Goal: Transaction & Acquisition: Purchase product/service

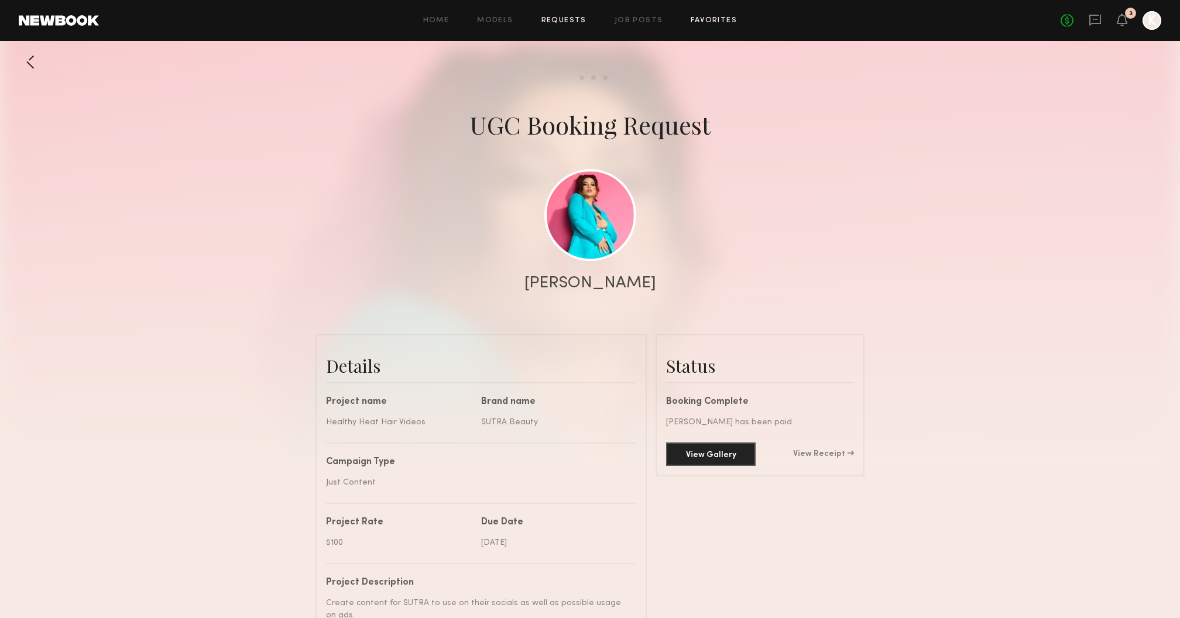
click at [640, 20] on link "Job Posts" at bounding box center [639, 21] width 49 height 8
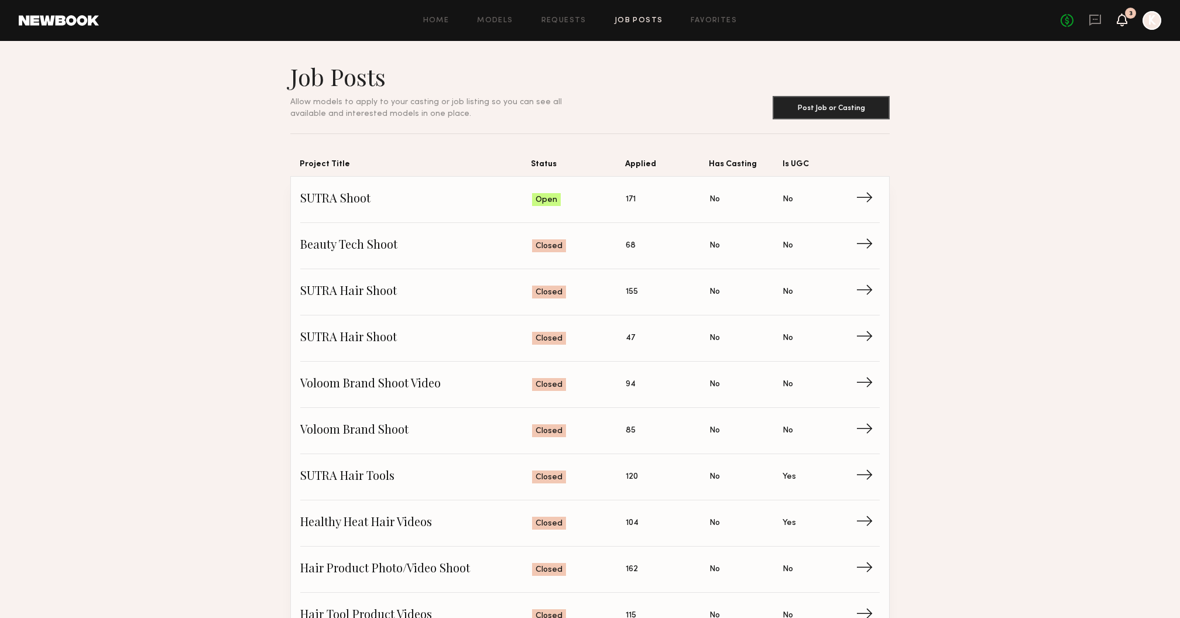
click at [1127, 21] on div "No fees up to $5,000 3 K" at bounding box center [1110, 20] width 101 height 19
click at [1122, 20] on icon at bounding box center [1121, 19] width 9 height 8
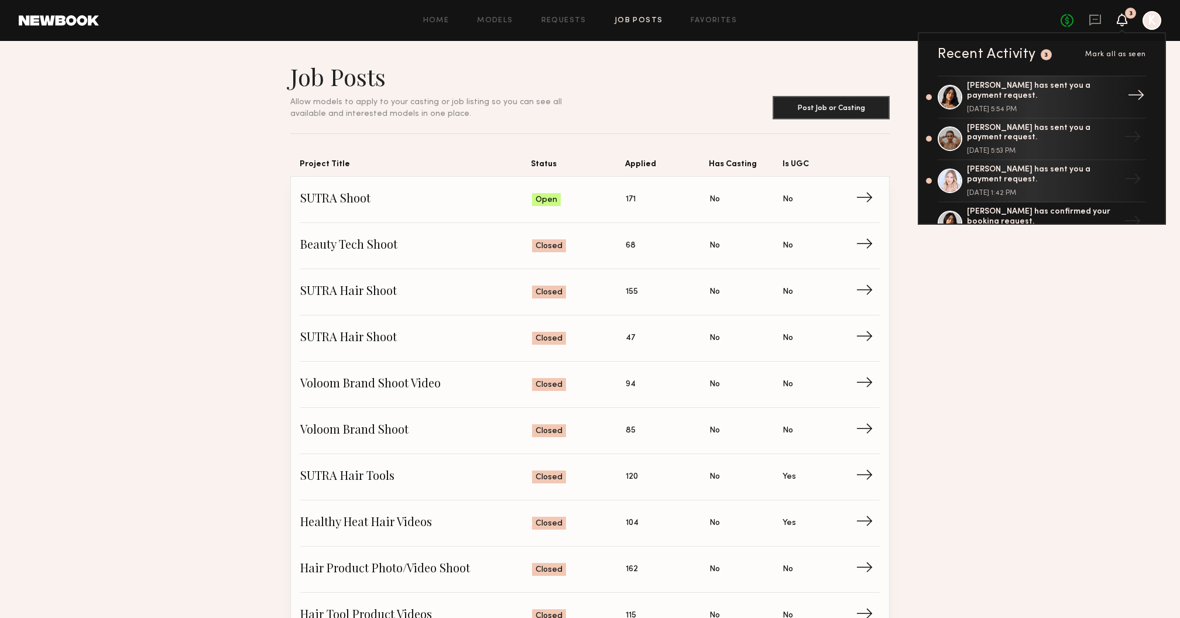
click at [1015, 89] on div "[PERSON_NAME] has sent you a payment request." at bounding box center [1043, 91] width 152 height 20
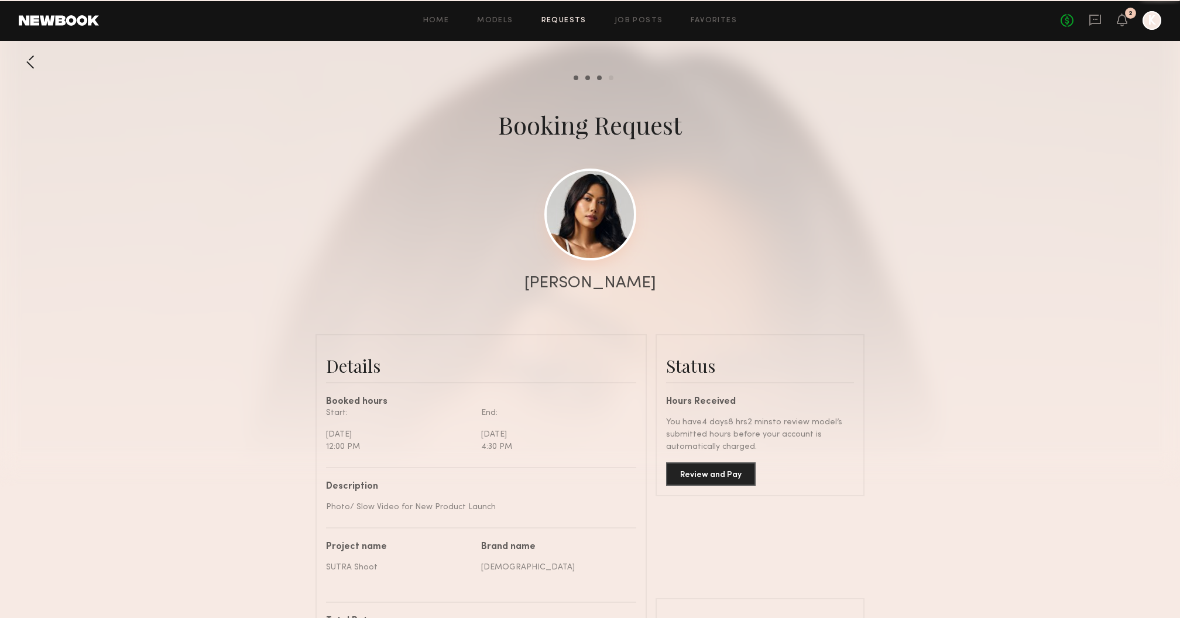
scroll to position [547, 0]
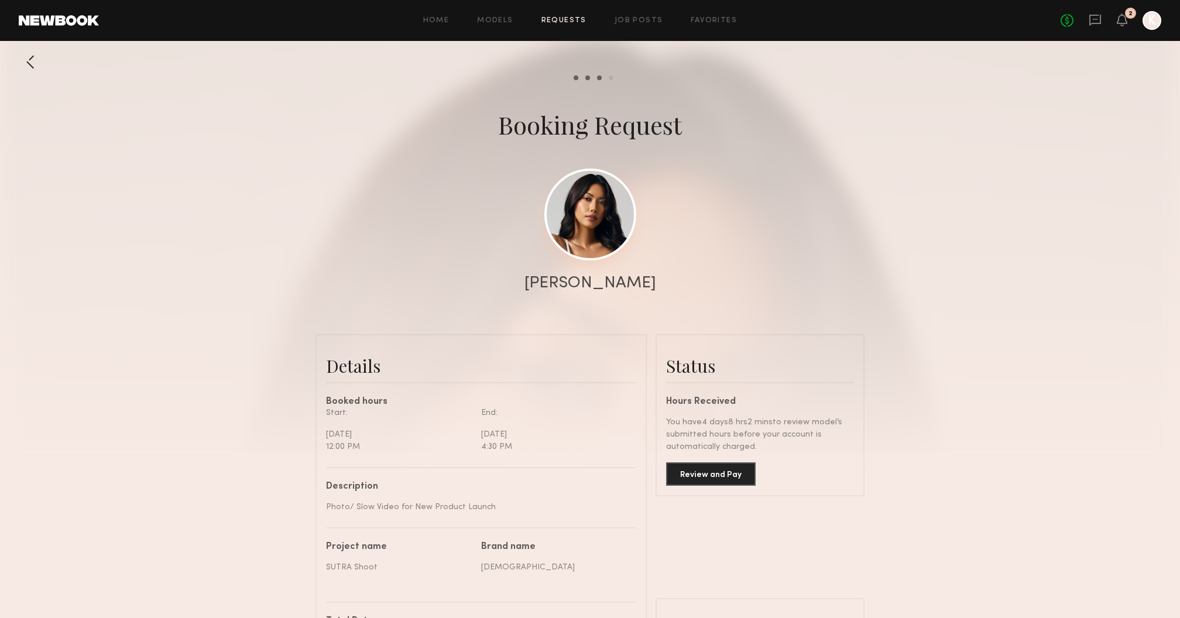
click at [612, 228] on link at bounding box center [590, 215] width 92 height 92
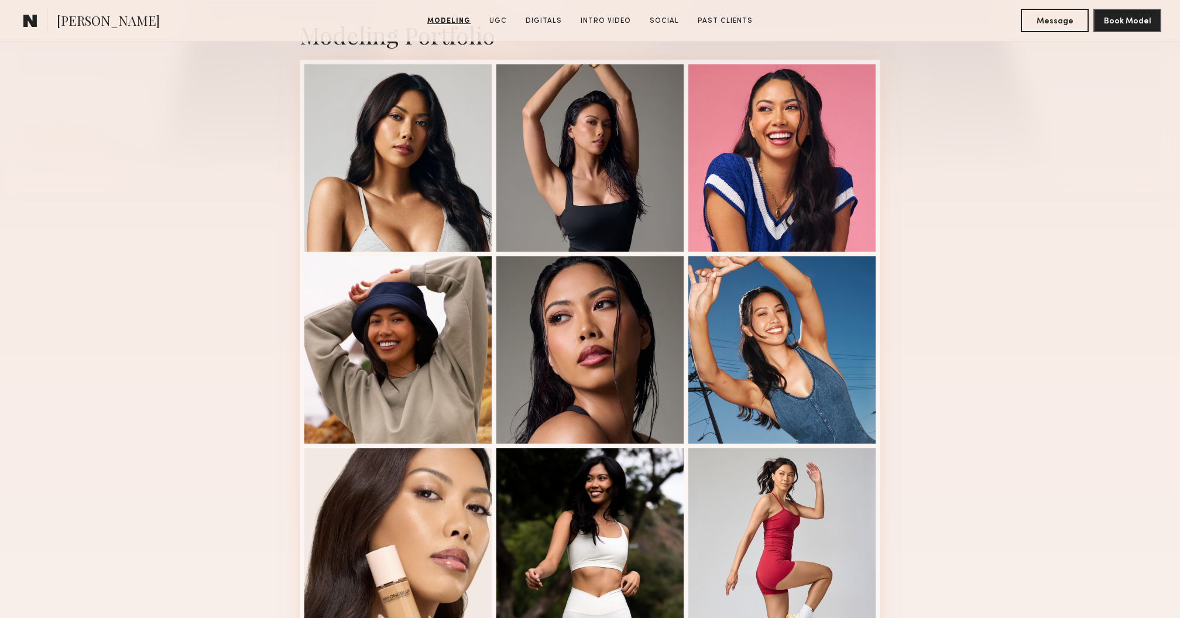
scroll to position [275, 0]
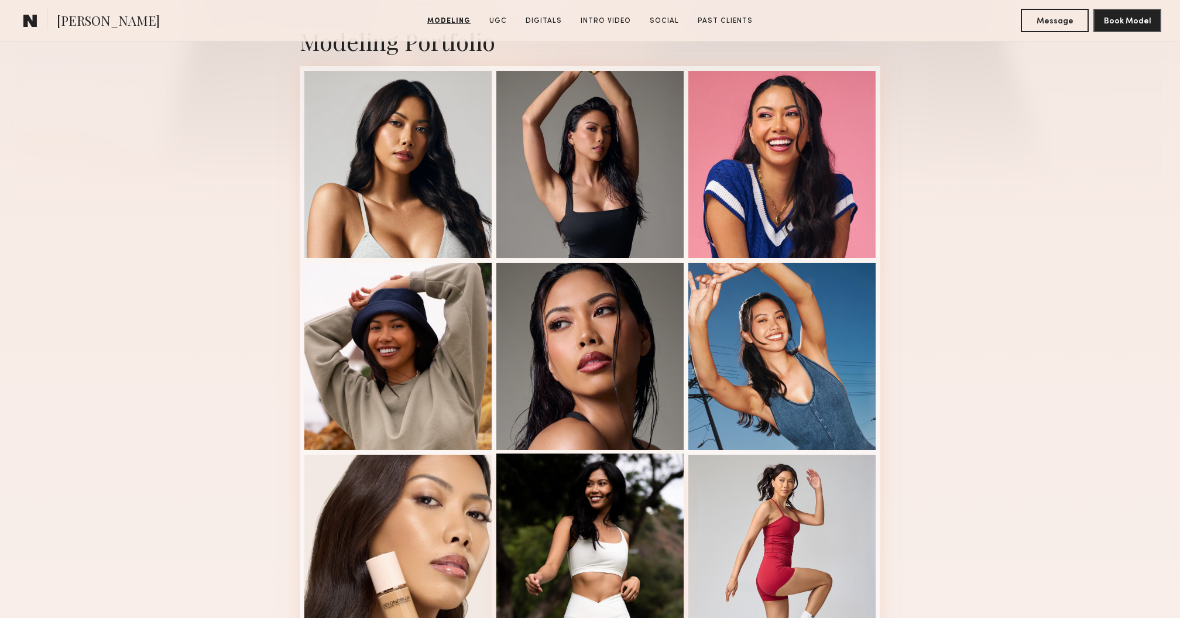
click at [596, 507] on div at bounding box center [589, 547] width 187 height 187
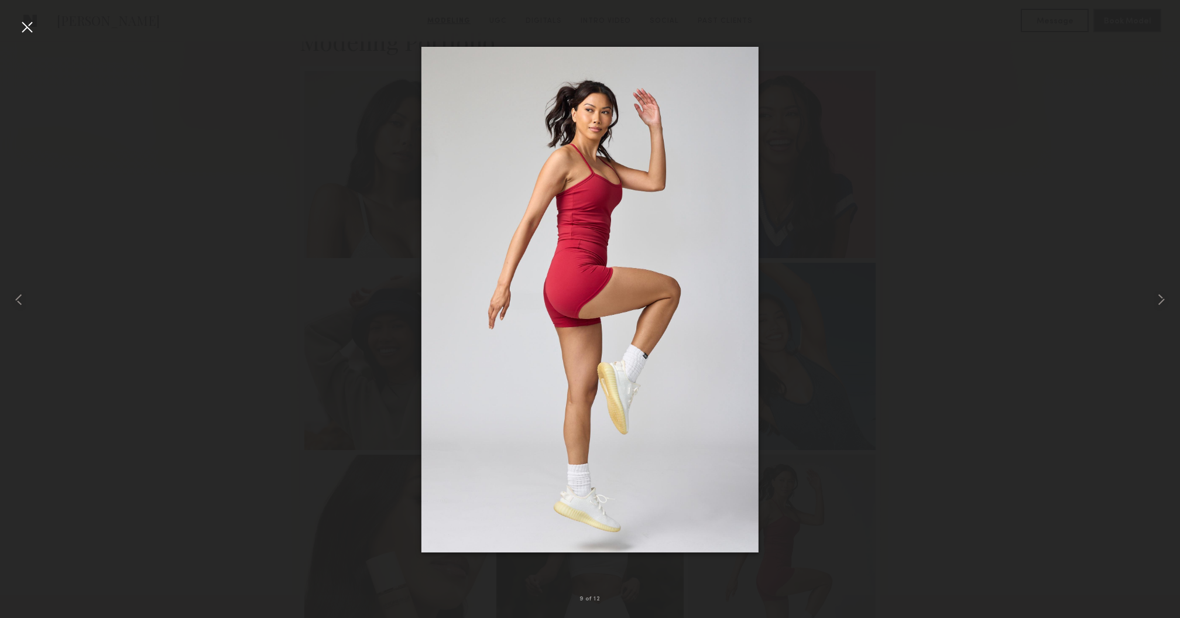
click at [22, 16] on nb-gallery-light "9 of 12" at bounding box center [590, 309] width 1180 height 618
click at [19, 27] on div at bounding box center [27, 27] width 19 height 19
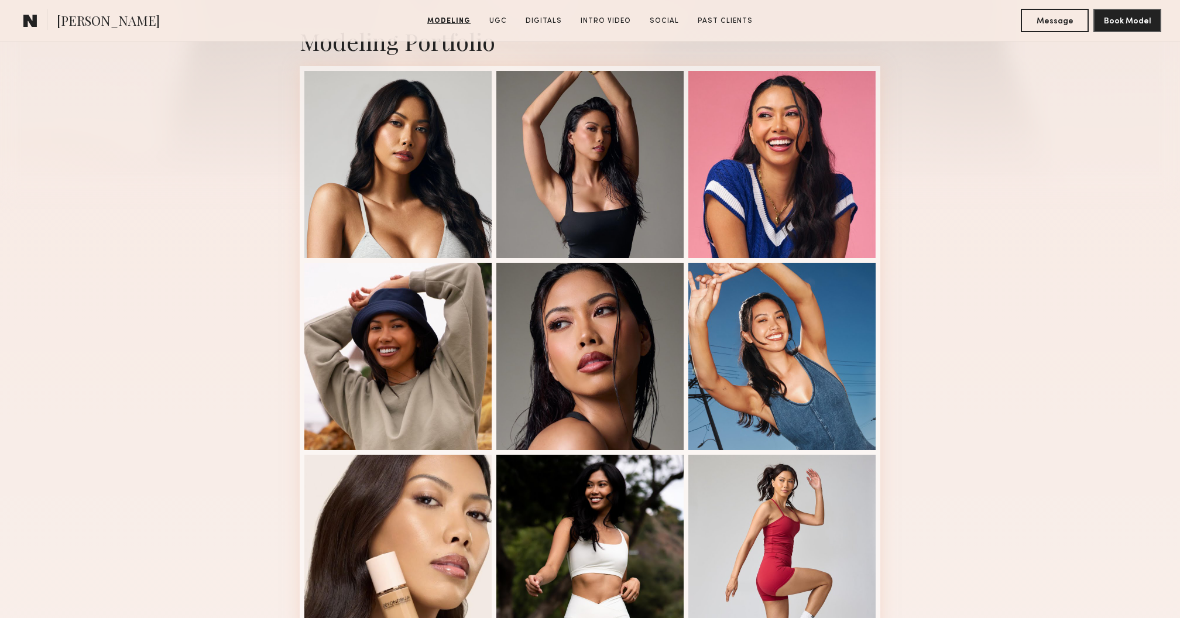
scroll to position [0, 0]
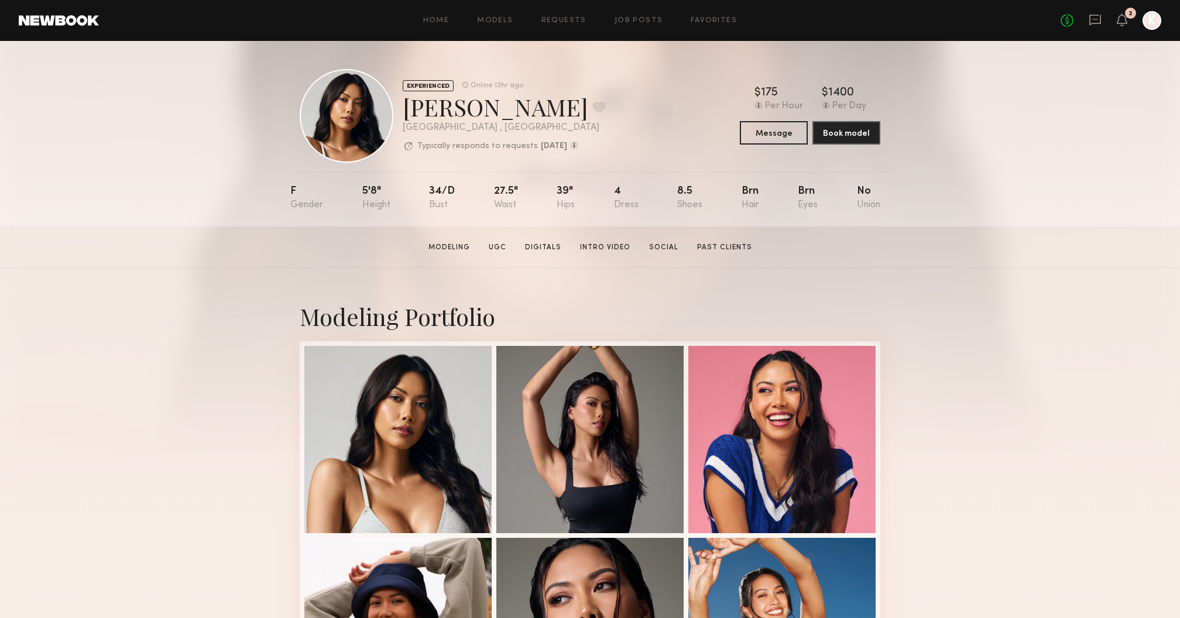
click at [1132, 23] on div "No fees up to $5,000 2 K" at bounding box center [1110, 20] width 101 height 19
click at [1122, 23] on icon at bounding box center [1121, 19] width 9 height 8
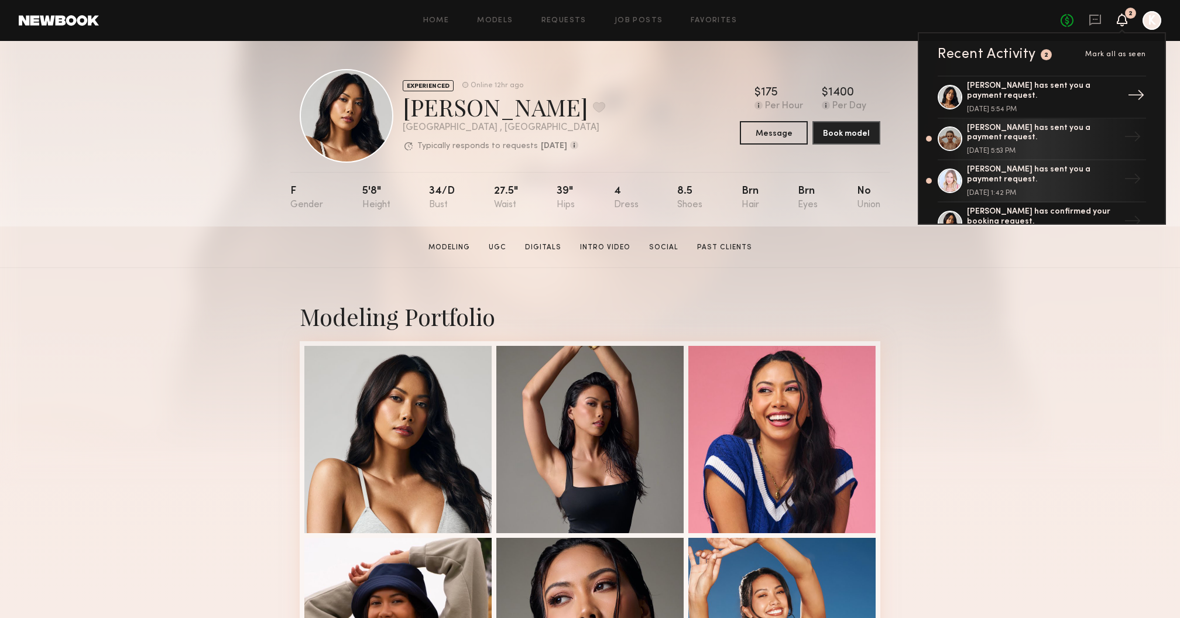
click at [1079, 99] on div "Ericka B. has sent you a payment request." at bounding box center [1043, 91] width 152 height 20
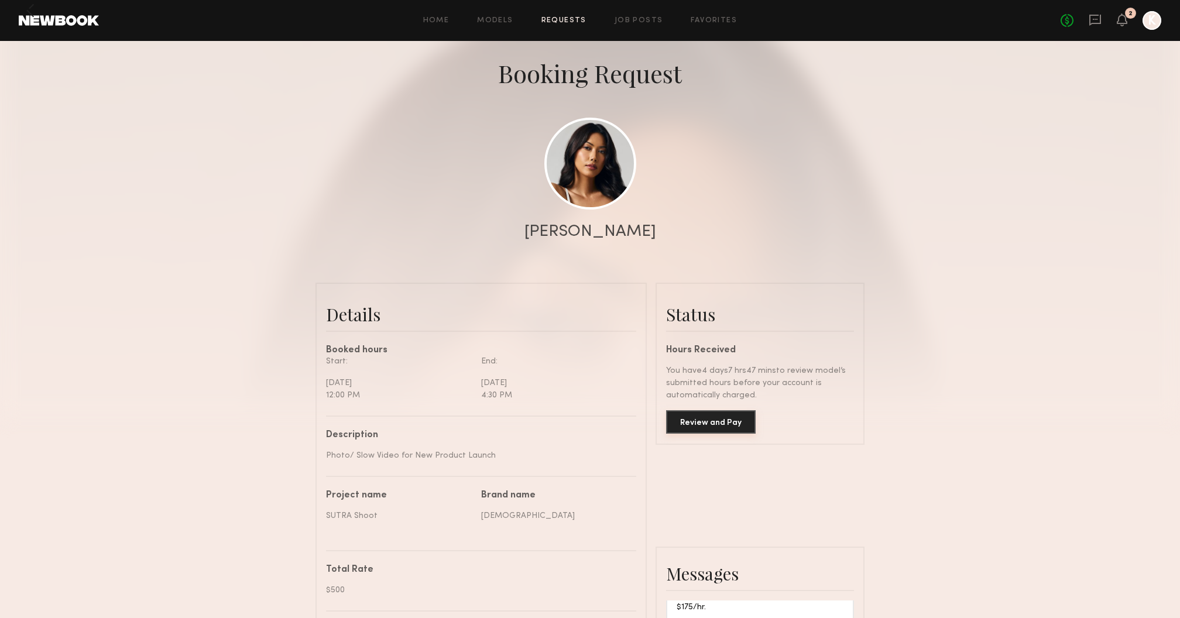
scroll to position [146, 0]
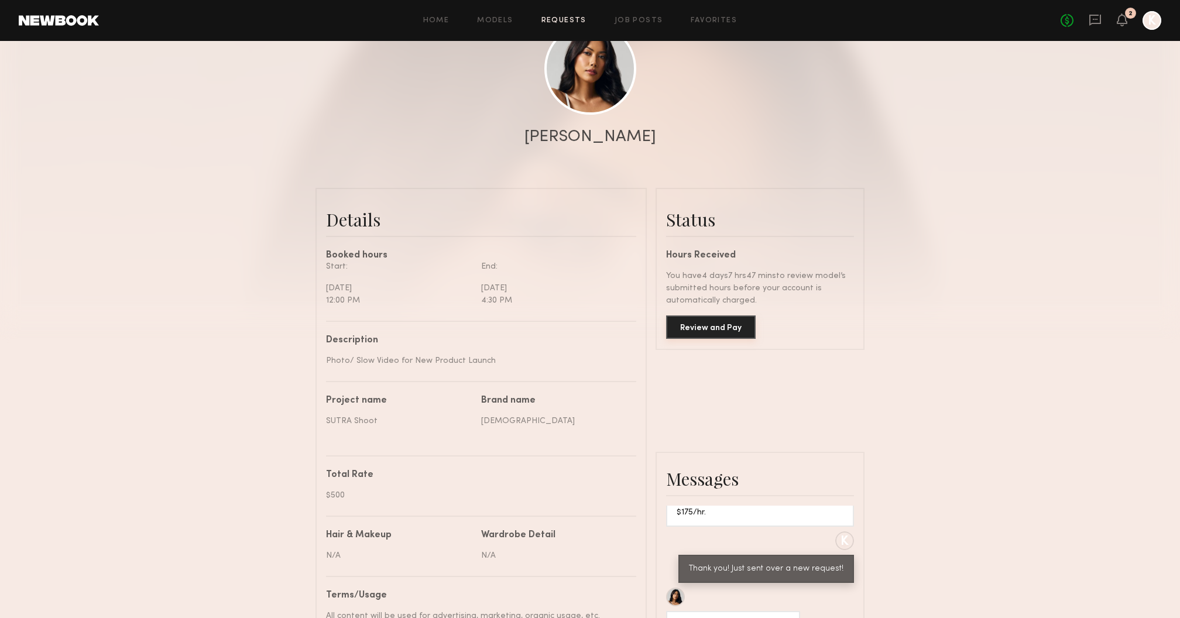
click at [723, 332] on button "Review and Pay" at bounding box center [711, 326] width 90 height 23
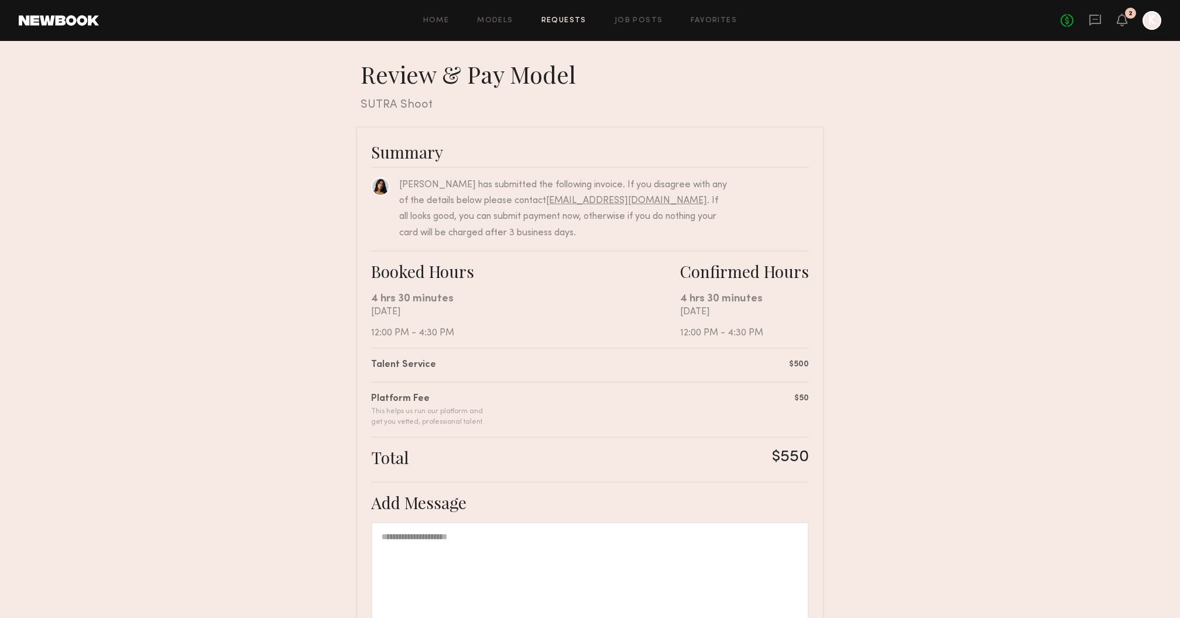
scroll to position [130, 0]
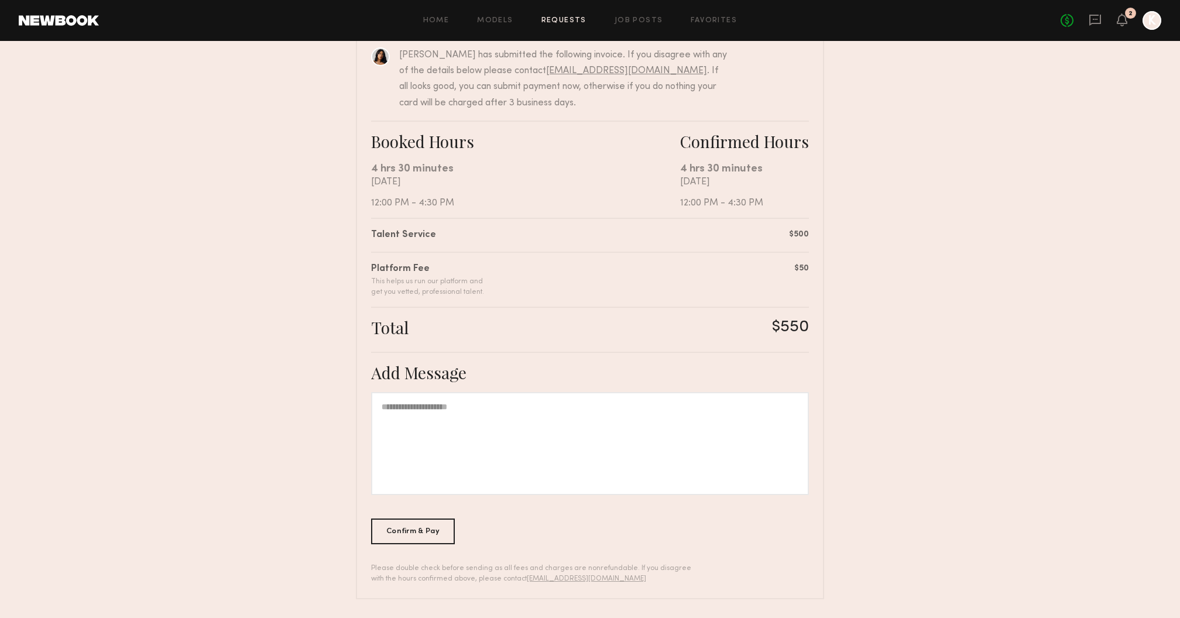
click at [463, 441] on div at bounding box center [590, 443] width 438 height 103
click at [500, 421] on div "**********" at bounding box center [590, 443] width 438 height 103
copy div "**********"
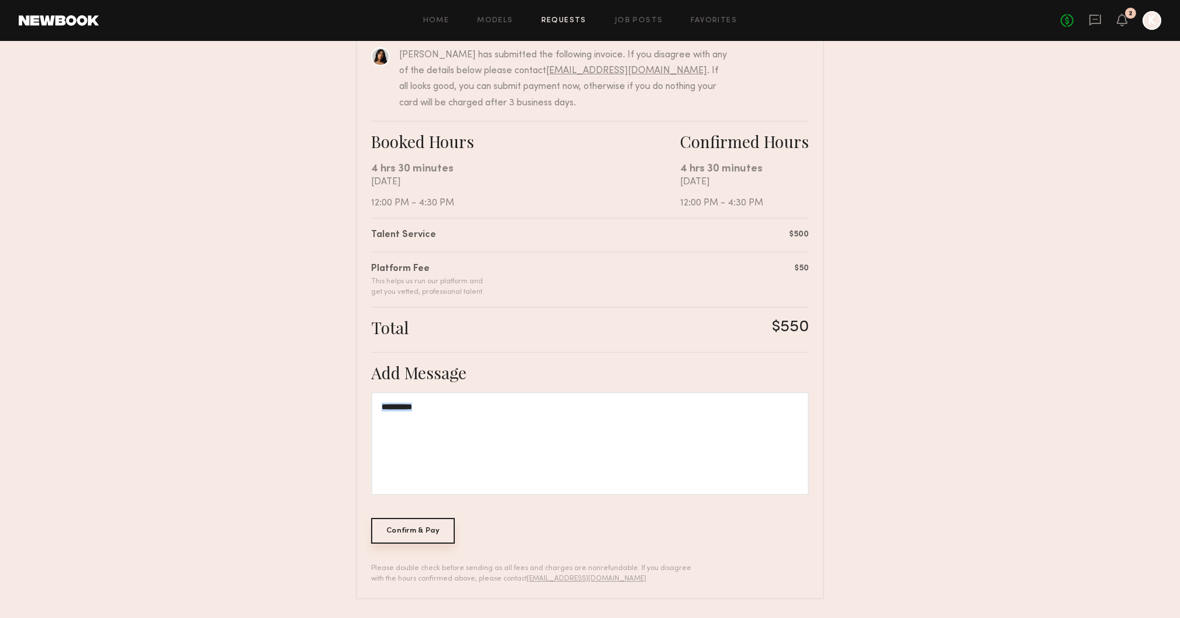
click at [427, 540] on div "Confirm & Pay" at bounding box center [413, 531] width 84 height 26
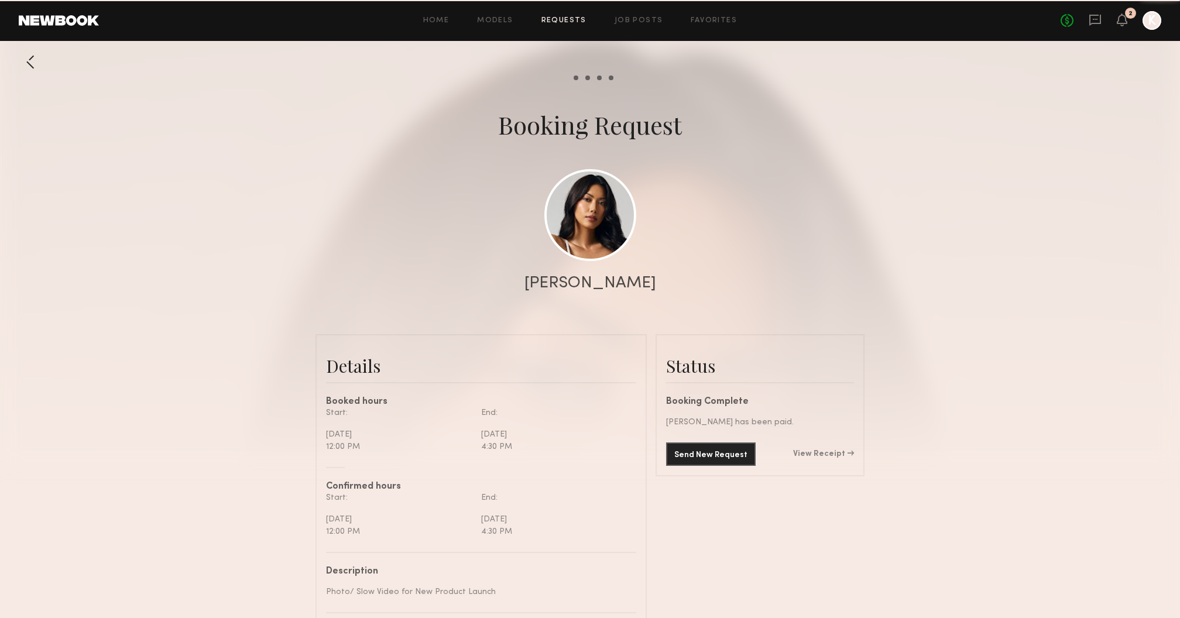
scroll to position [1134, 0]
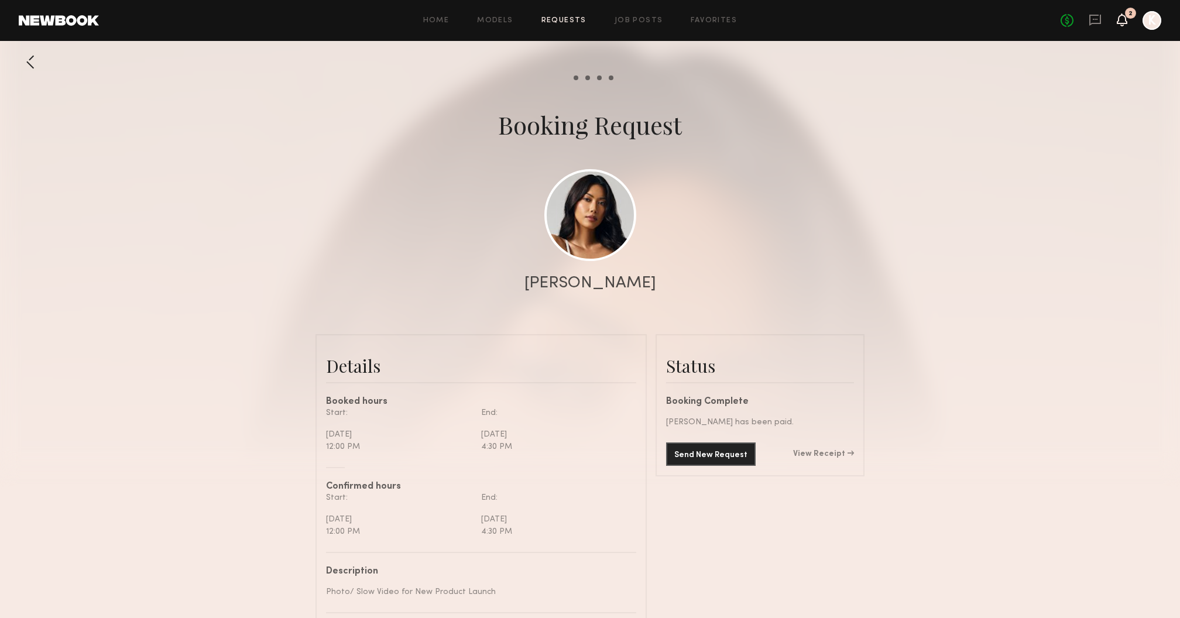
click at [1124, 20] on icon at bounding box center [1121, 19] width 9 height 8
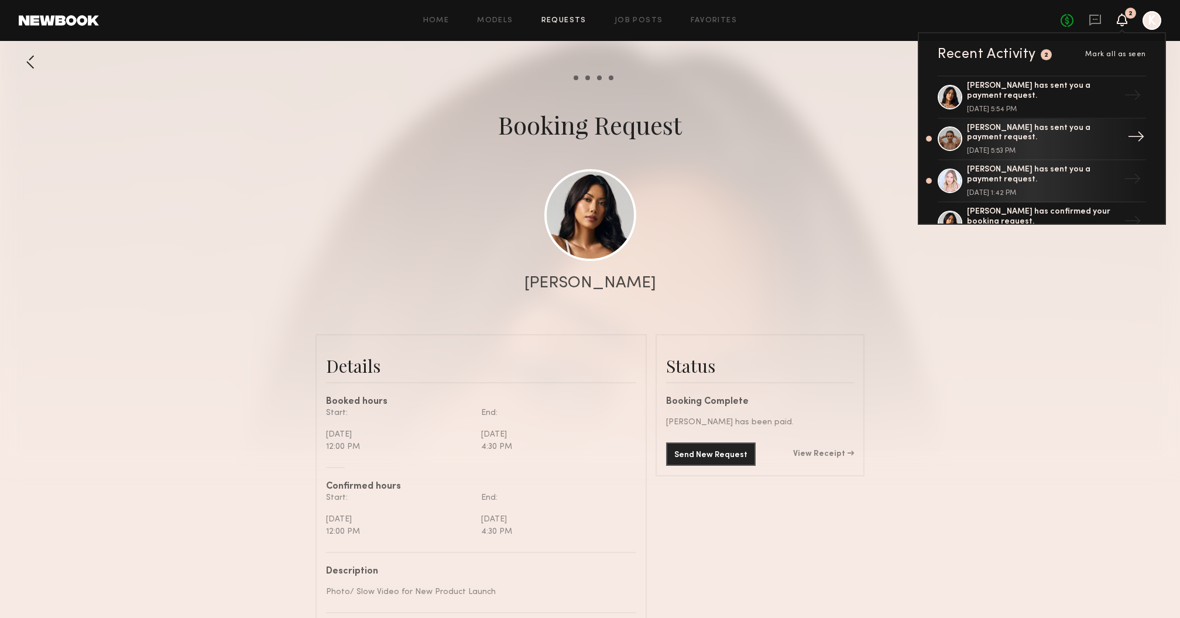
click at [1024, 118] on div "Ericka B. has sent you a payment request. August 27, 2025 @ 5:54 PM → Sasha S. …" at bounding box center [1042, 149] width 246 height 148
click at [1018, 138] on div "Sasha S. has sent you a payment request." at bounding box center [1043, 133] width 152 height 20
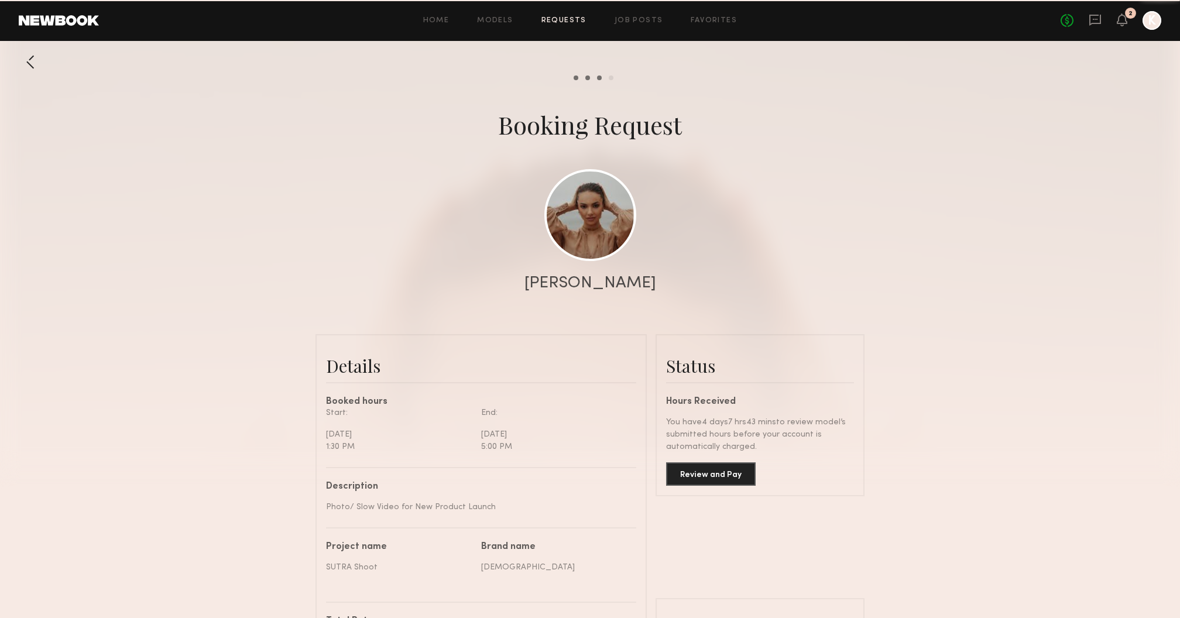
scroll to position [1169, 0]
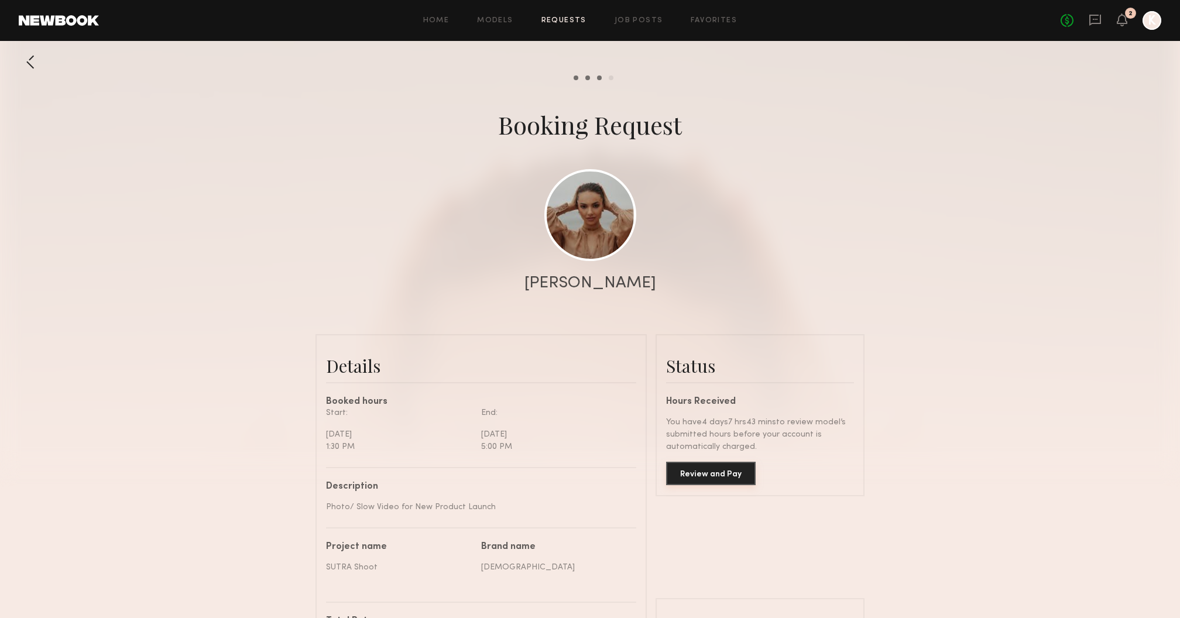
click at [696, 480] on button "Review and Pay" at bounding box center [711, 473] width 90 height 23
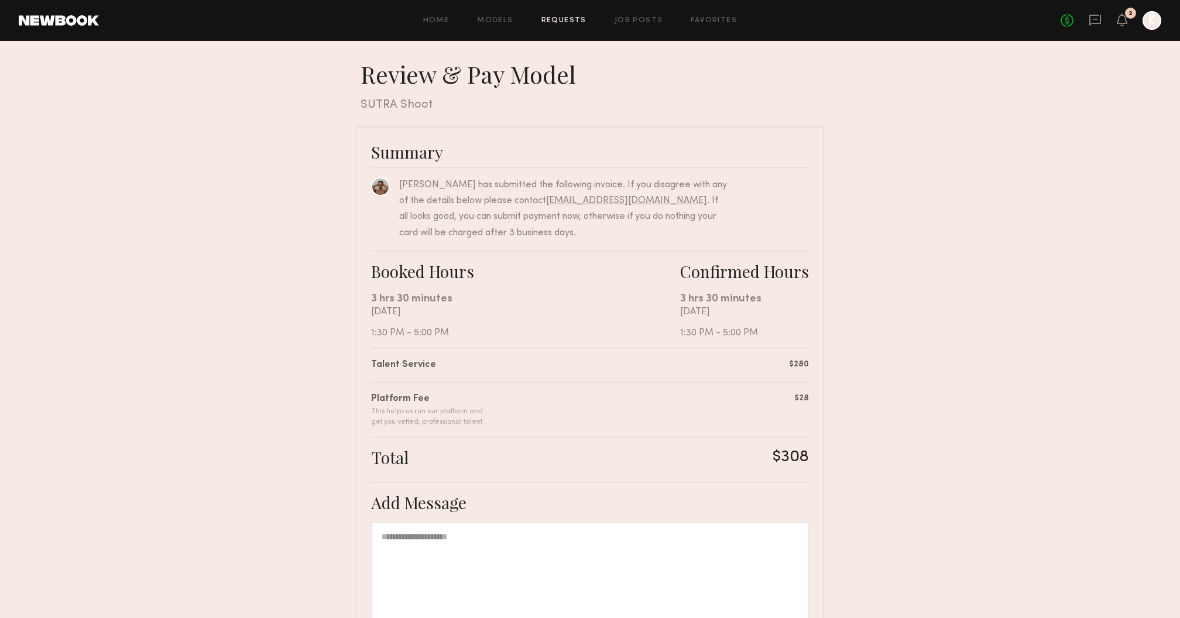
click at [581, 538] on div at bounding box center [590, 573] width 438 height 103
paste div
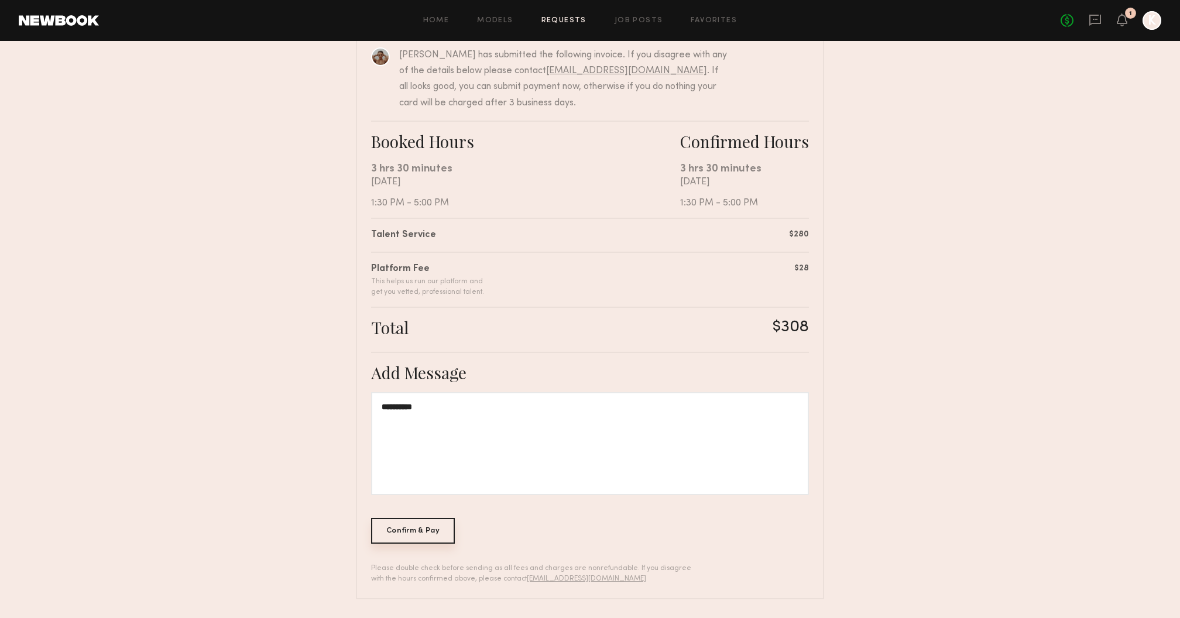
click at [437, 528] on div "Confirm & Pay" at bounding box center [413, 531] width 84 height 26
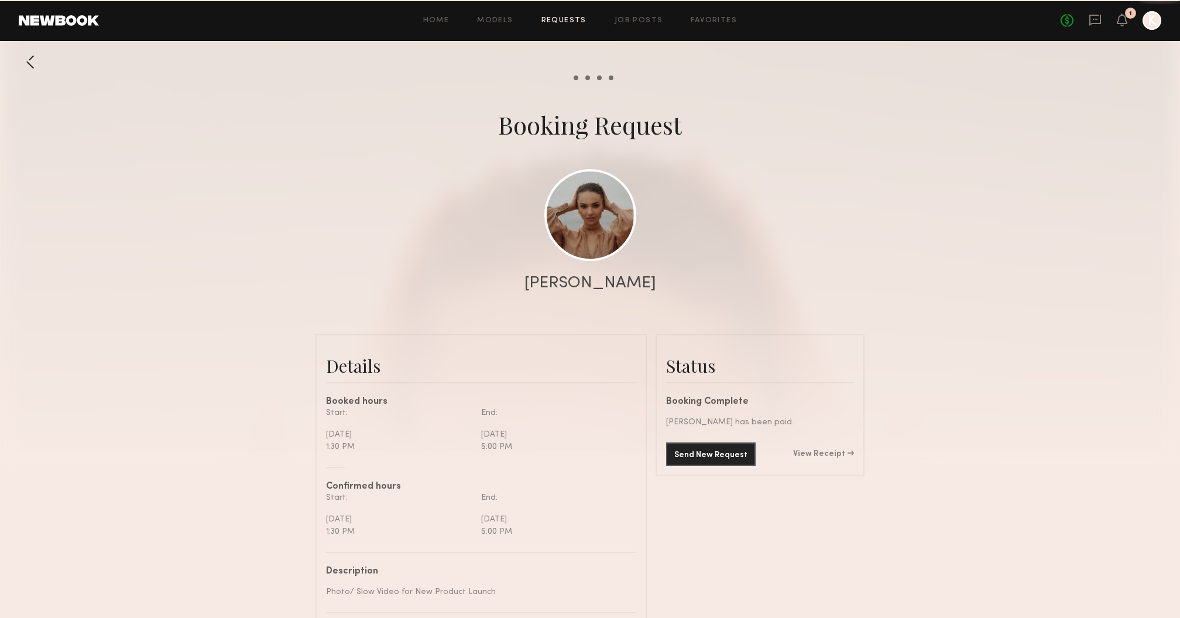
scroll to position [1314, 0]
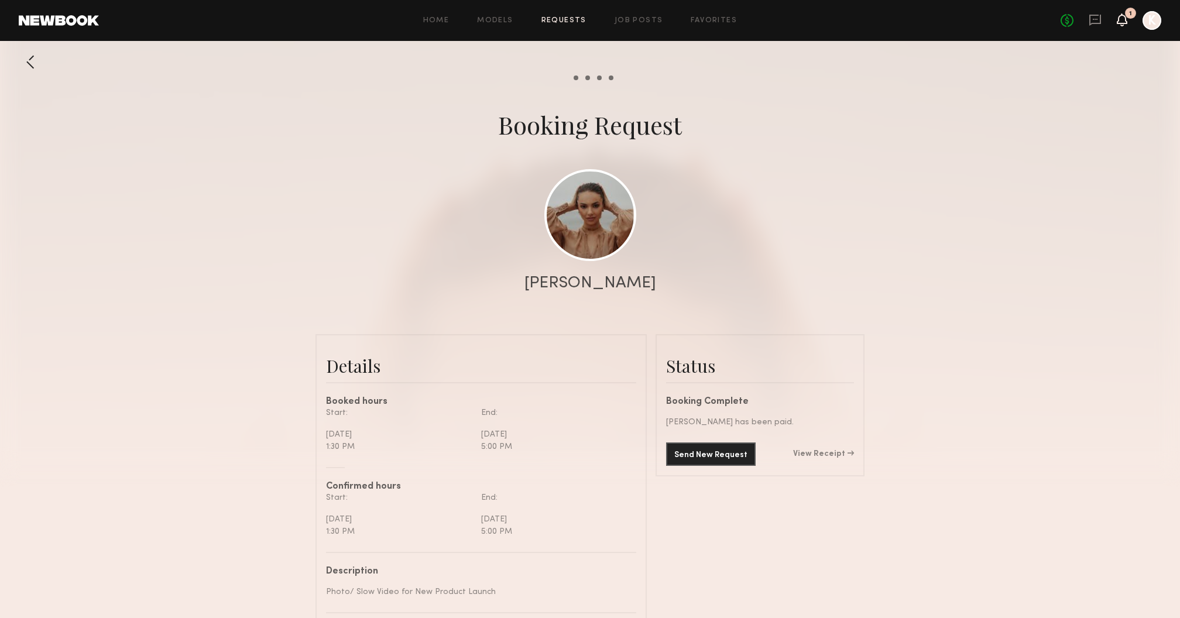
click at [1123, 19] on icon at bounding box center [1121, 19] width 9 height 8
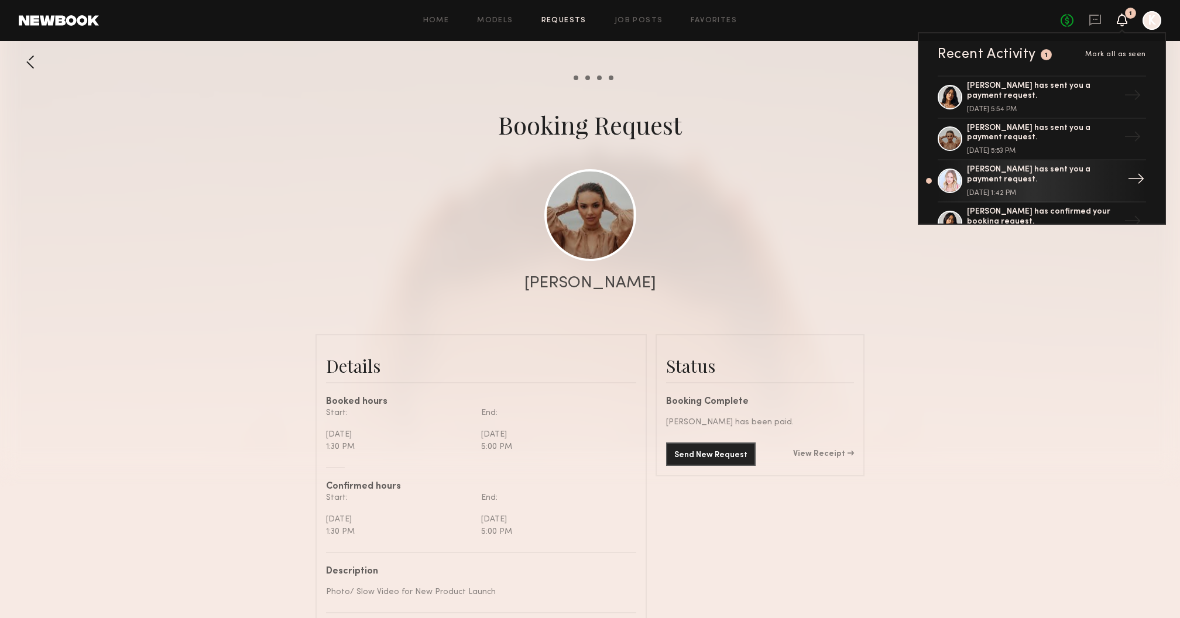
click at [1028, 168] on div "Natalie C. has sent you a payment request." at bounding box center [1043, 175] width 152 height 20
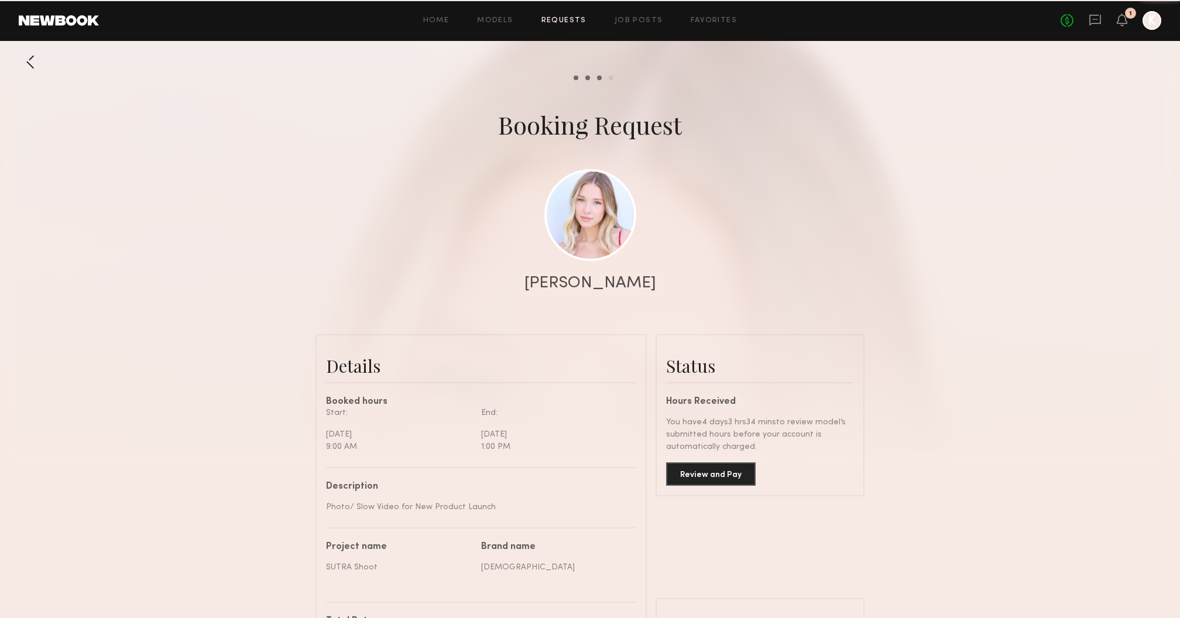
scroll to position [1148, 0]
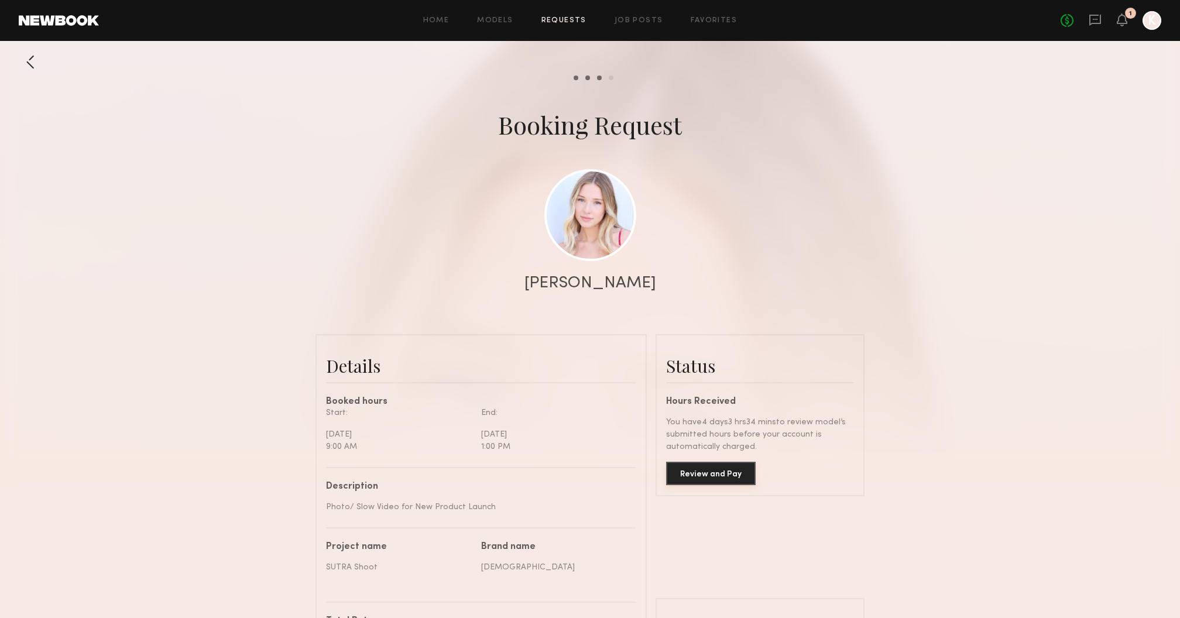
click at [732, 475] on button "Review and Pay" at bounding box center [711, 473] width 90 height 23
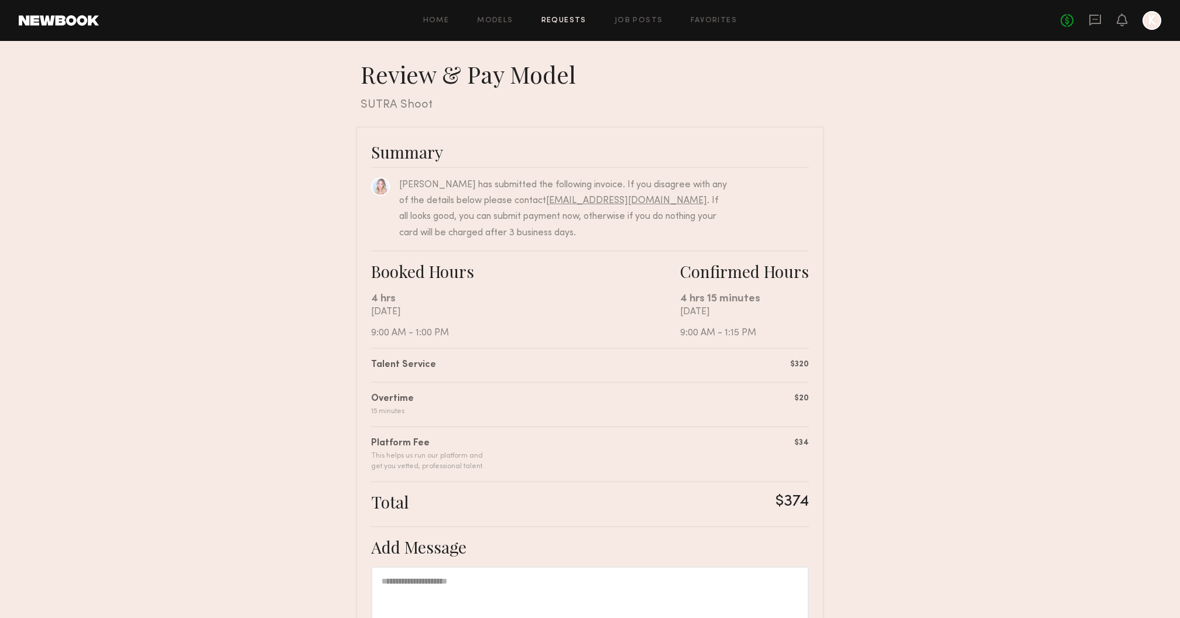
scroll to position [174, 0]
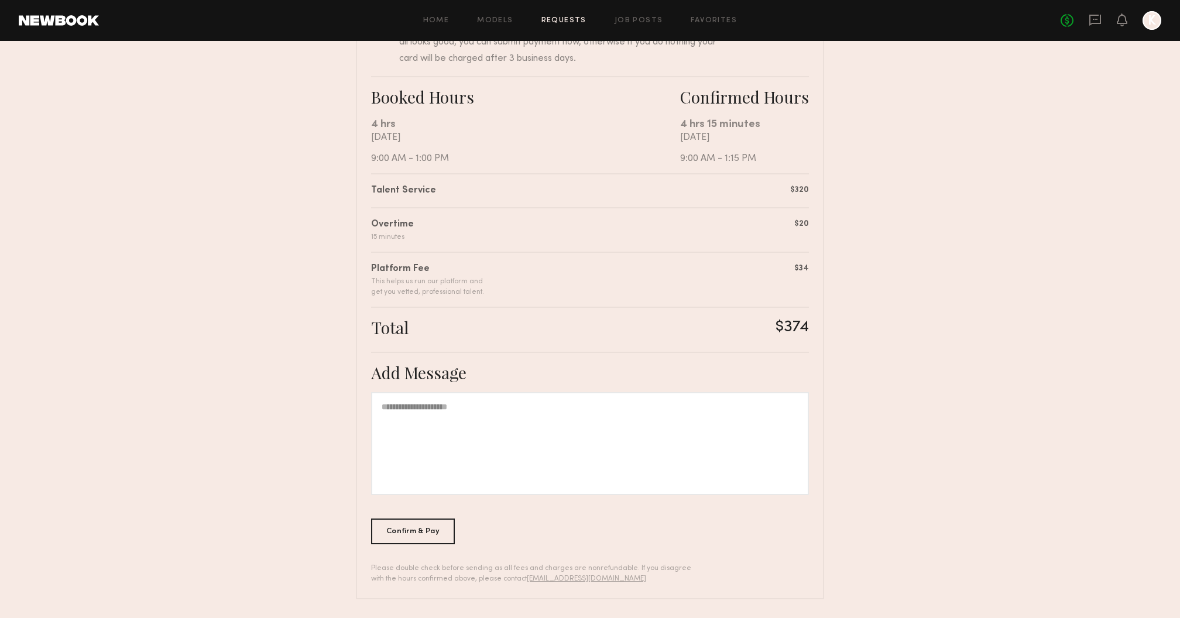
click at [499, 459] on div at bounding box center [590, 443] width 438 height 103
paste div
click at [422, 535] on div "Confirm & Pay" at bounding box center [413, 531] width 84 height 26
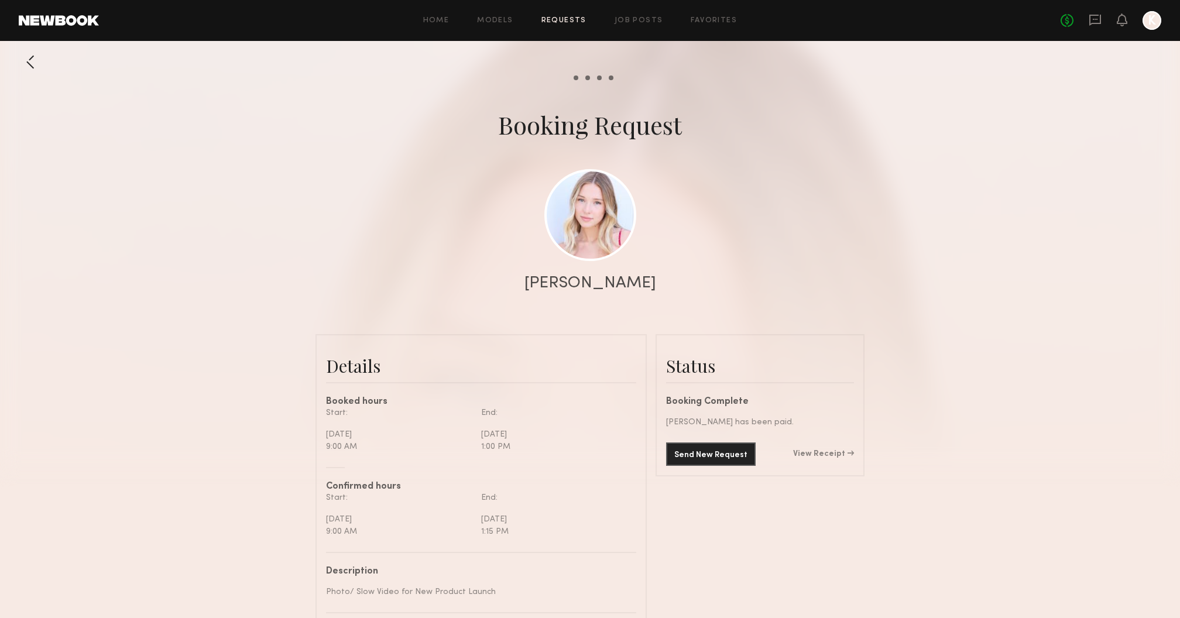
scroll to position [1180, 0]
click at [1124, 28] on div "No fees up to $5,000 K" at bounding box center [1110, 20] width 101 height 19
click at [1124, 20] on icon at bounding box center [1121, 19] width 9 height 8
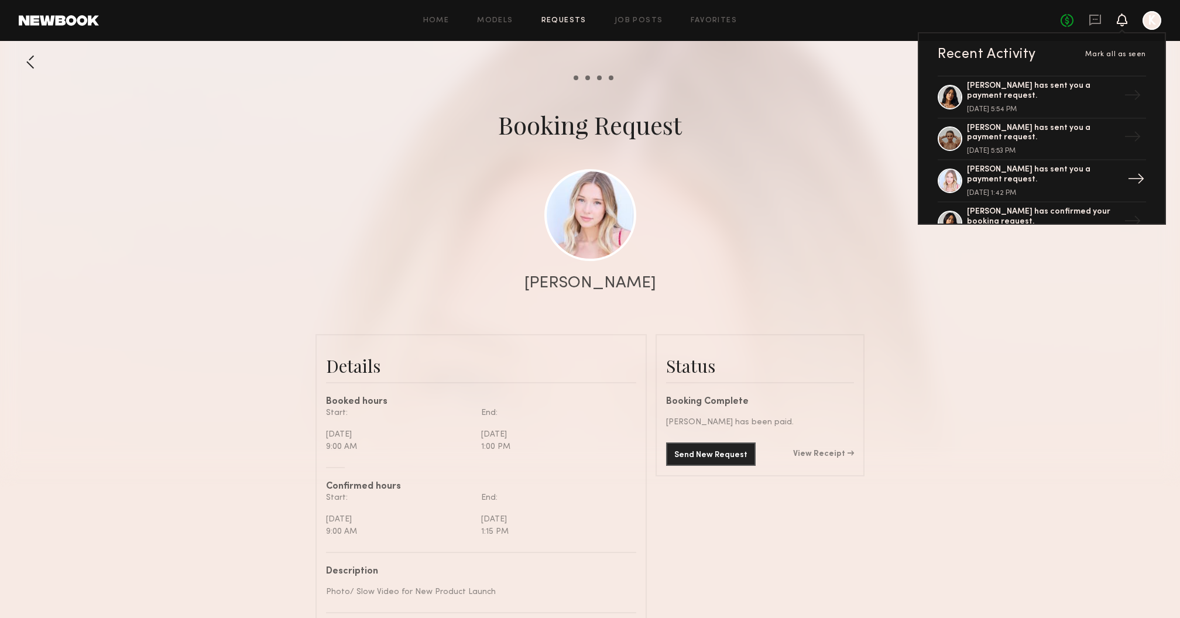
click at [1026, 164] on link "Natalie C. has sent you a payment request. August 27, 2025 @ 1:42 PM →" at bounding box center [1042, 181] width 208 height 42
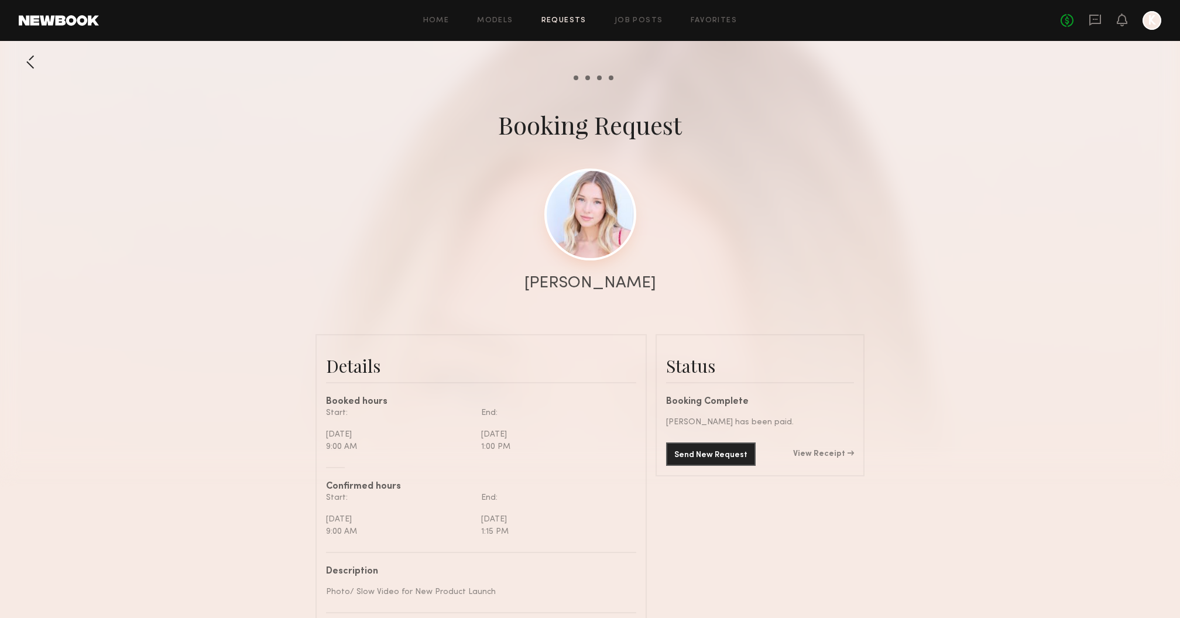
click at [592, 210] on link at bounding box center [590, 215] width 92 height 92
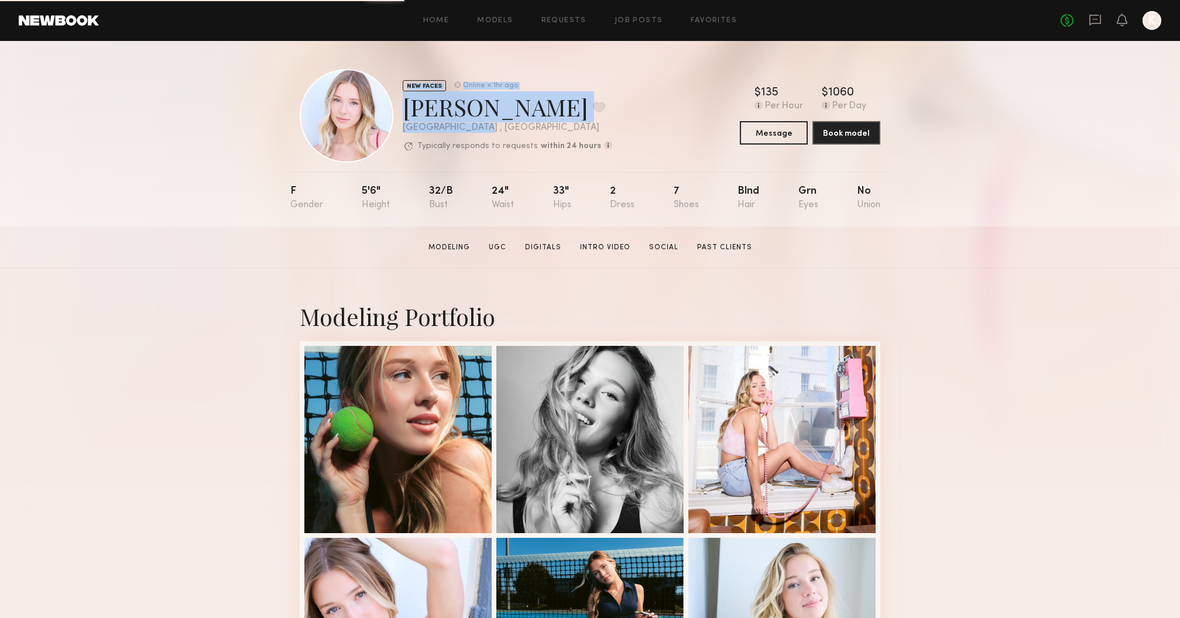
drag, startPoint x: 483, startPoint y: 129, endPoint x: 335, endPoint y: 126, distance: 148.1
click at [335, 126] on div "NEW FACES Online < 1hr ago Natalie C. Favorite Los Angeles , CA Typically respo…" at bounding box center [456, 116] width 313 height 94
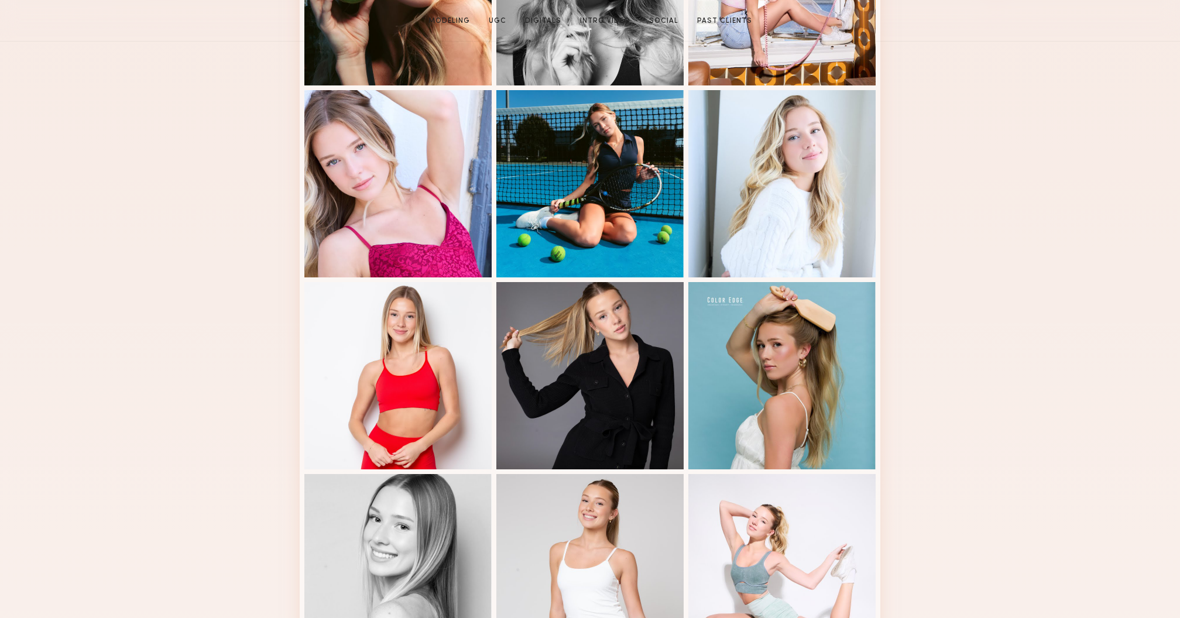
scroll to position [808, 0]
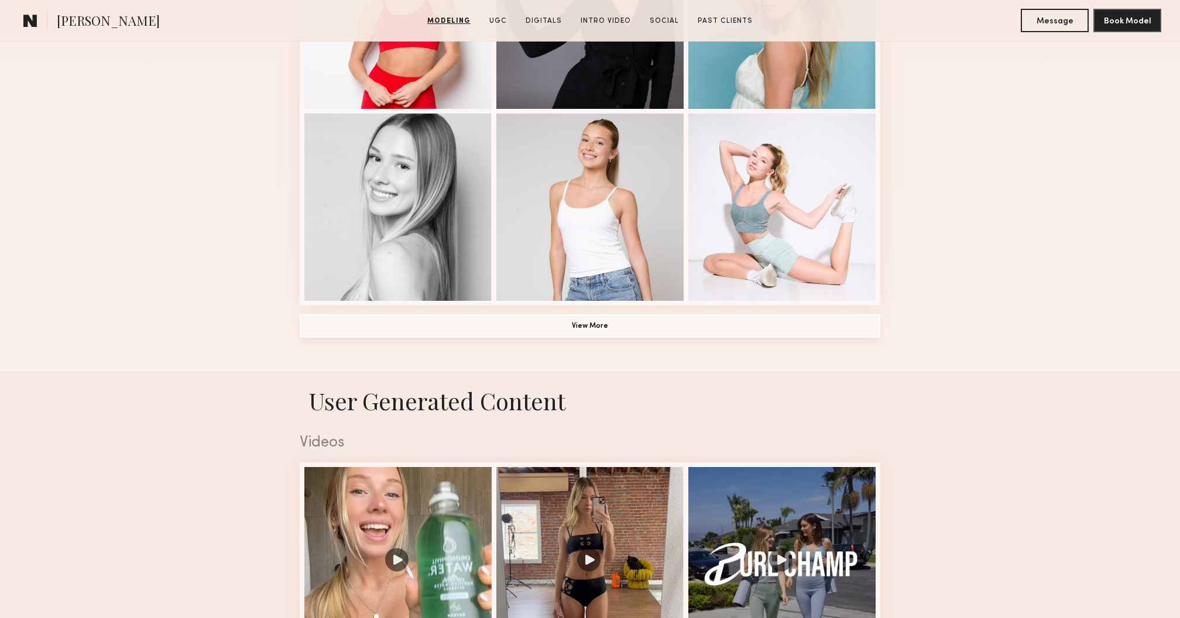
click at [592, 327] on button "View More" at bounding box center [590, 325] width 581 height 23
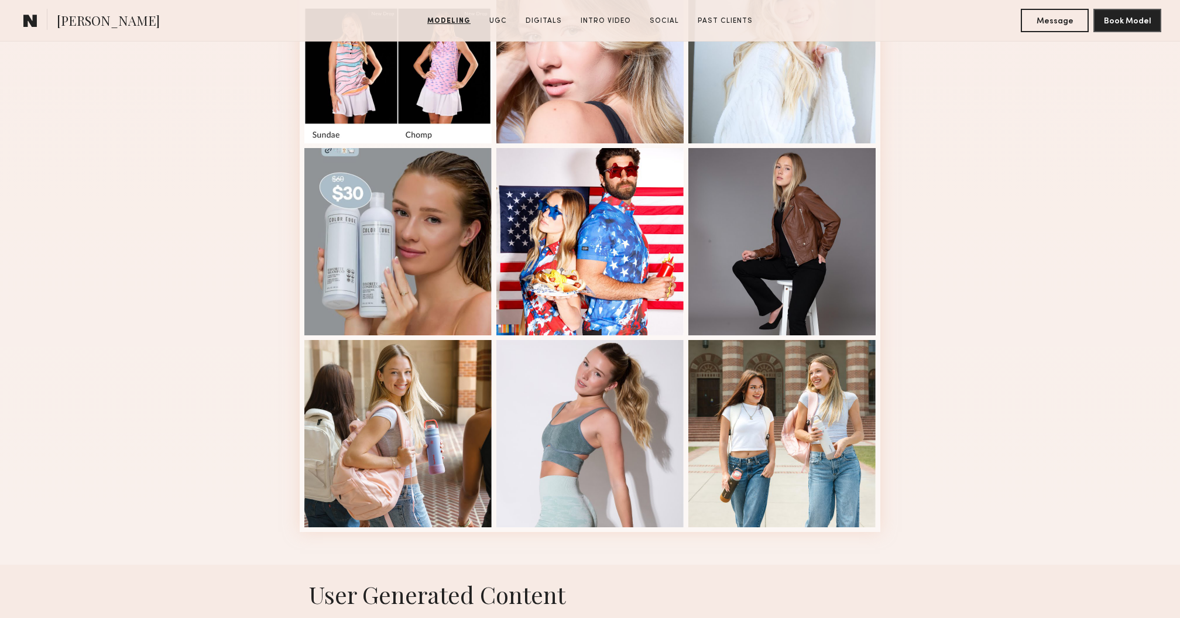
scroll to position [1409, 0]
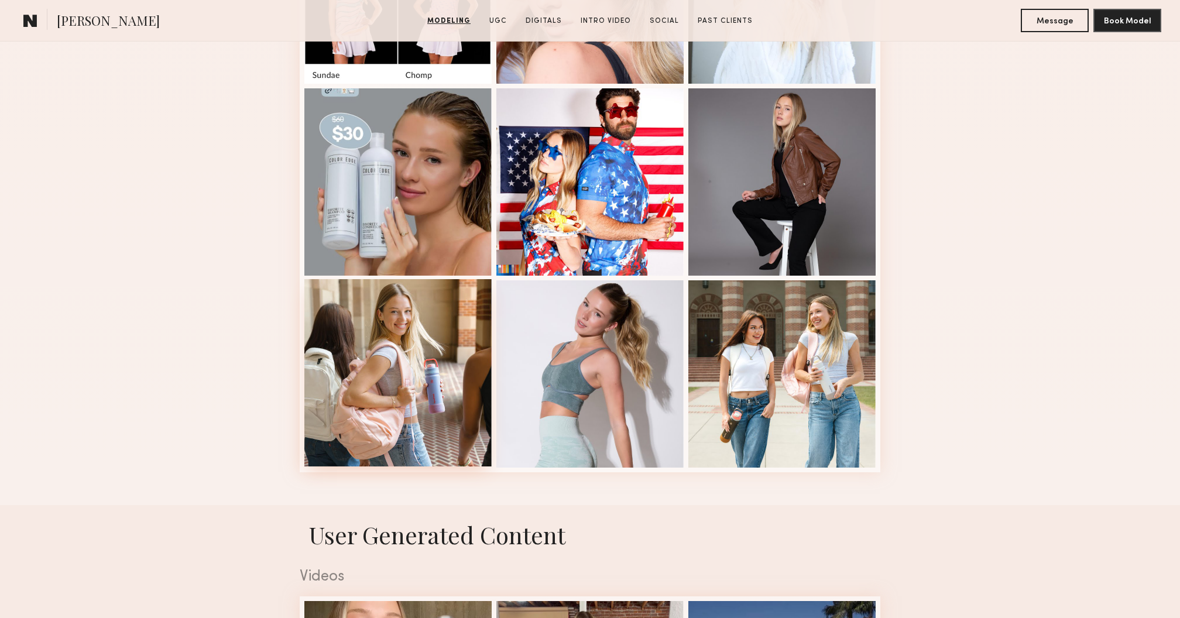
click at [428, 383] on div at bounding box center [397, 372] width 187 height 187
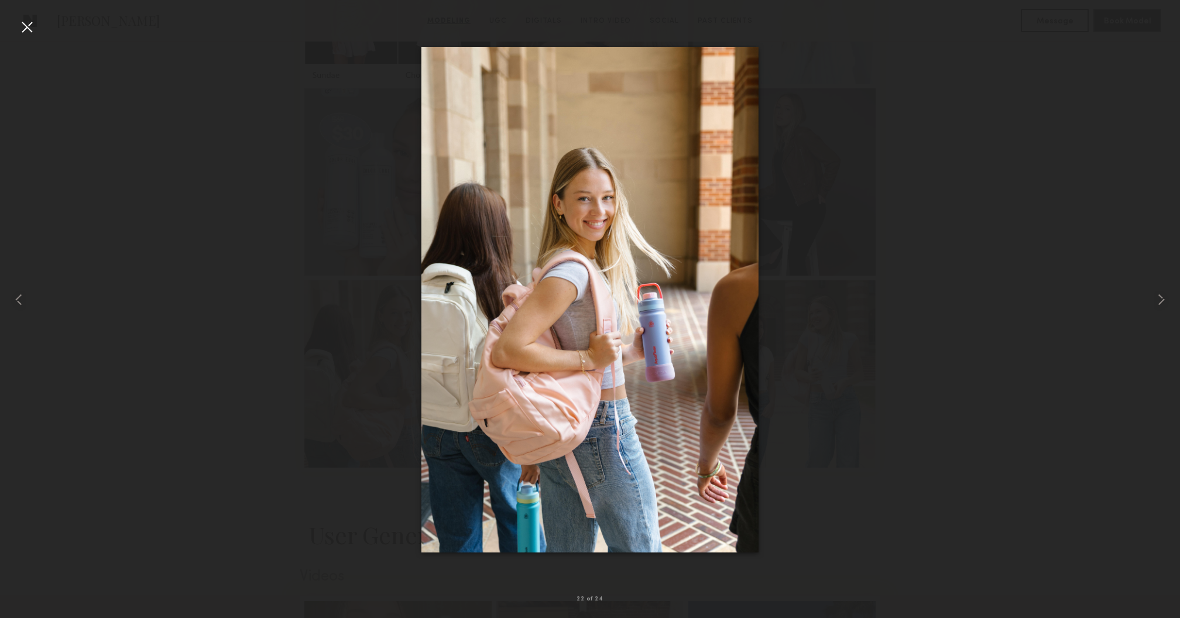
click at [23, 28] on div at bounding box center [27, 27] width 19 height 19
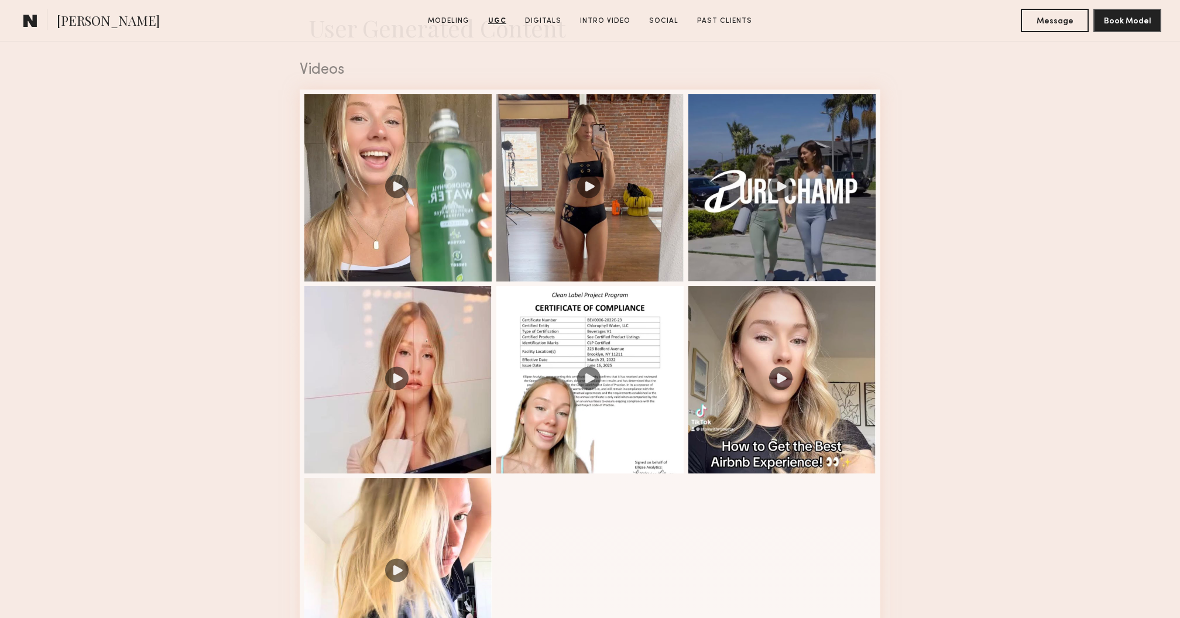
scroll to position [1947, 0]
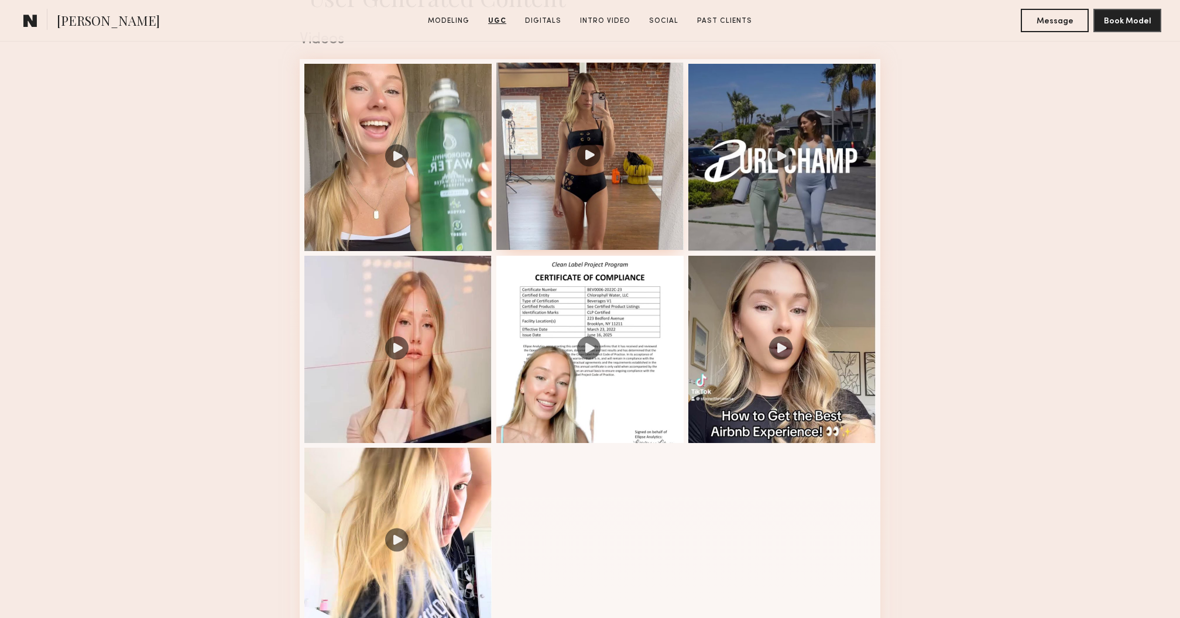
click at [577, 219] on div at bounding box center [589, 156] width 187 height 187
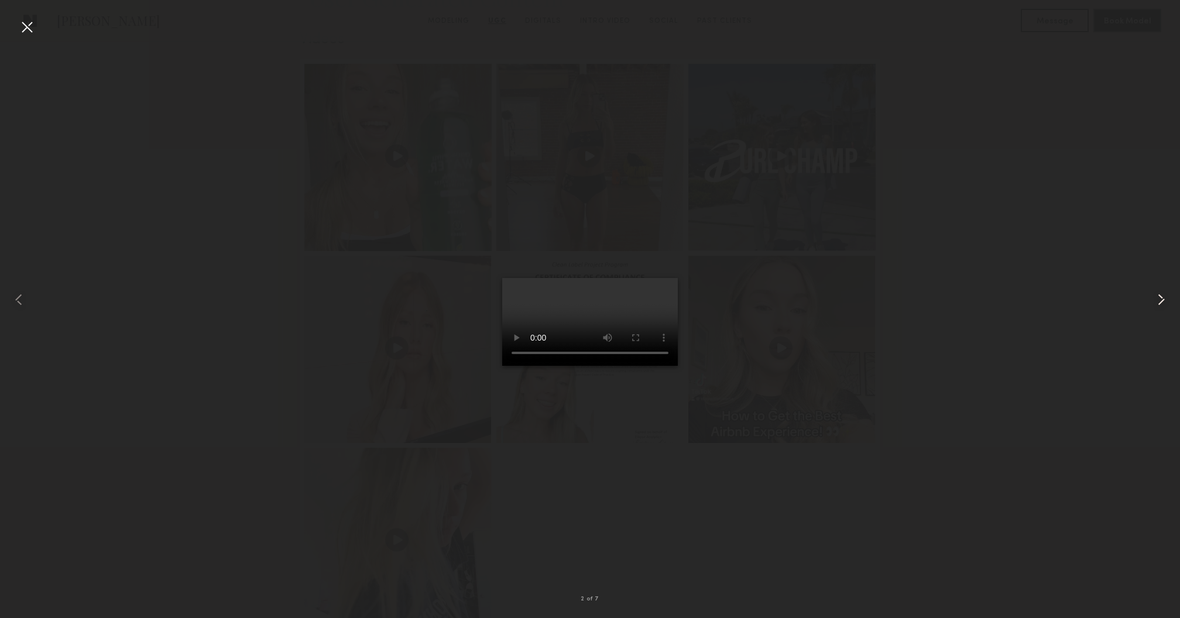
click at [1165, 303] on common-icon at bounding box center [1161, 299] width 19 height 19
click at [1162, 301] on common-icon at bounding box center [1161, 299] width 19 height 19
click at [678, 366] on video at bounding box center [590, 322] width 176 height 88
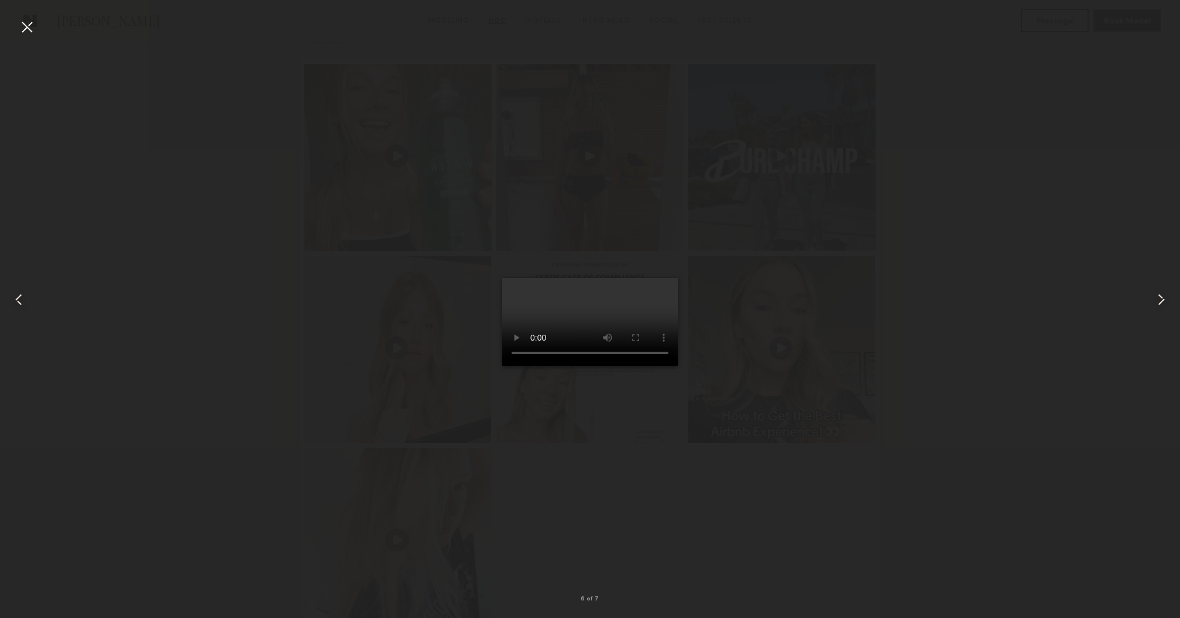
click at [1158, 295] on common-icon at bounding box center [1161, 299] width 19 height 19
click at [20, 294] on common-icon at bounding box center [18, 299] width 19 height 19
click at [1159, 298] on common-icon at bounding box center [1161, 299] width 19 height 19
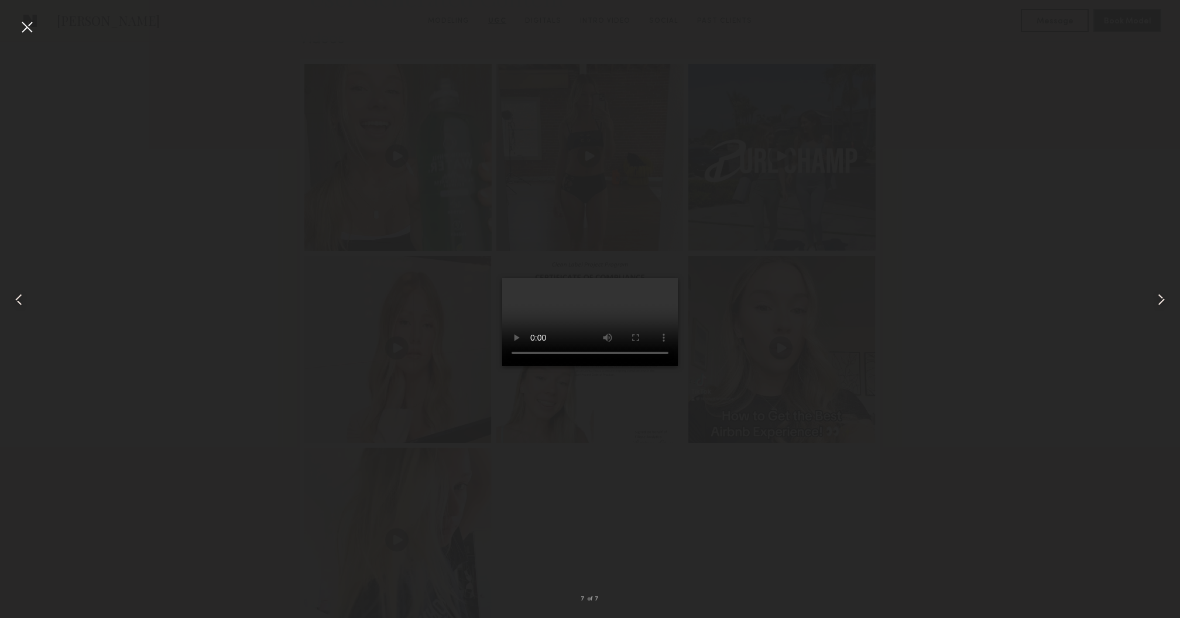
click at [1159, 298] on common-icon at bounding box center [1161, 299] width 19 height 19
click at [9, 306] on common-icon at bounding box center [18, 299] width 19 height 19
click at [1065, 197] on div at bounding box center [590, 300] width 1180 height 562
click at [971, 239] on div at bounding box center [590, 300] width 1180 height 562
click at [22, 30] on div at bounding box center [27, 27] width 19 height 19
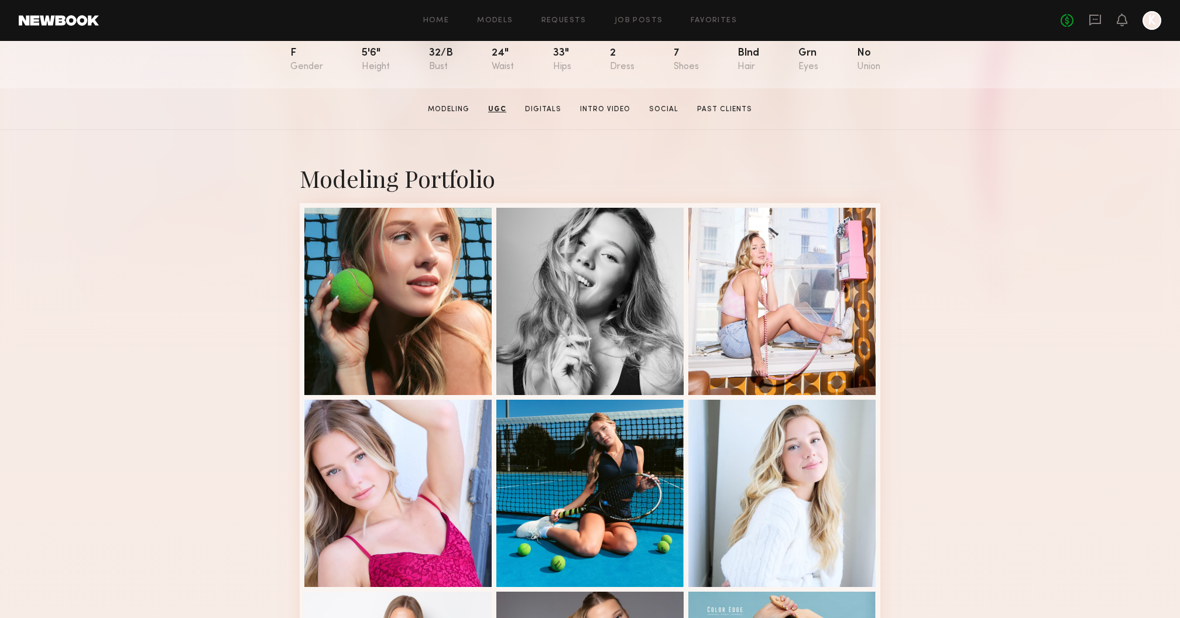
scroll to position [0, 0]
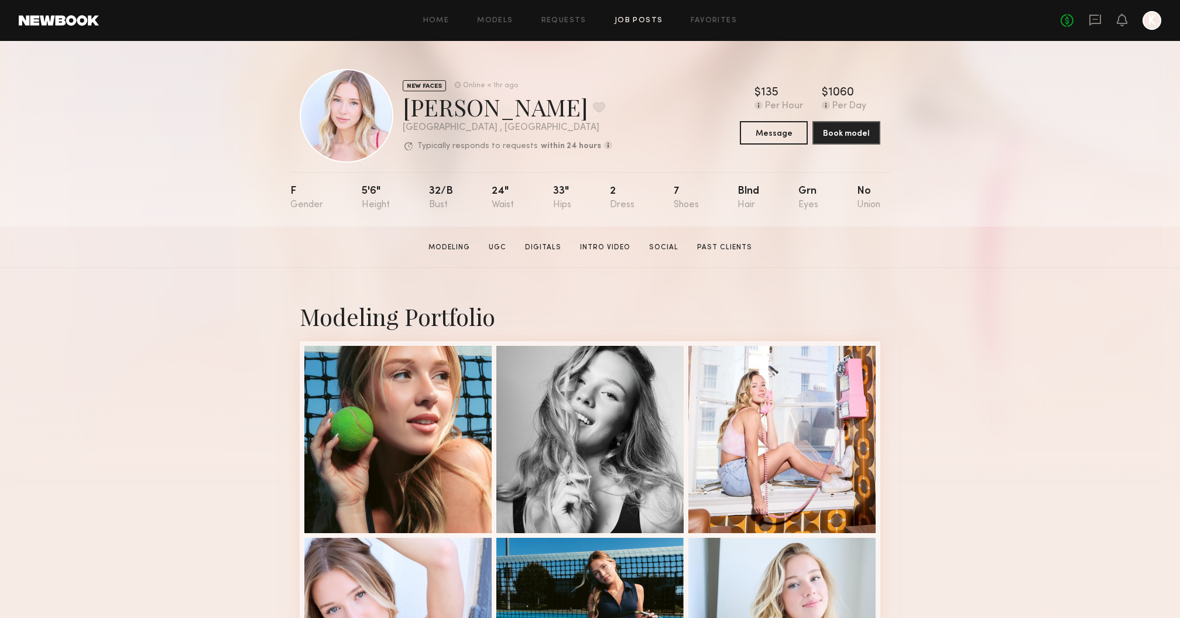
click at [644, 19] on link "Job Posts" at bounding box center [639, 21] width 49 height 8
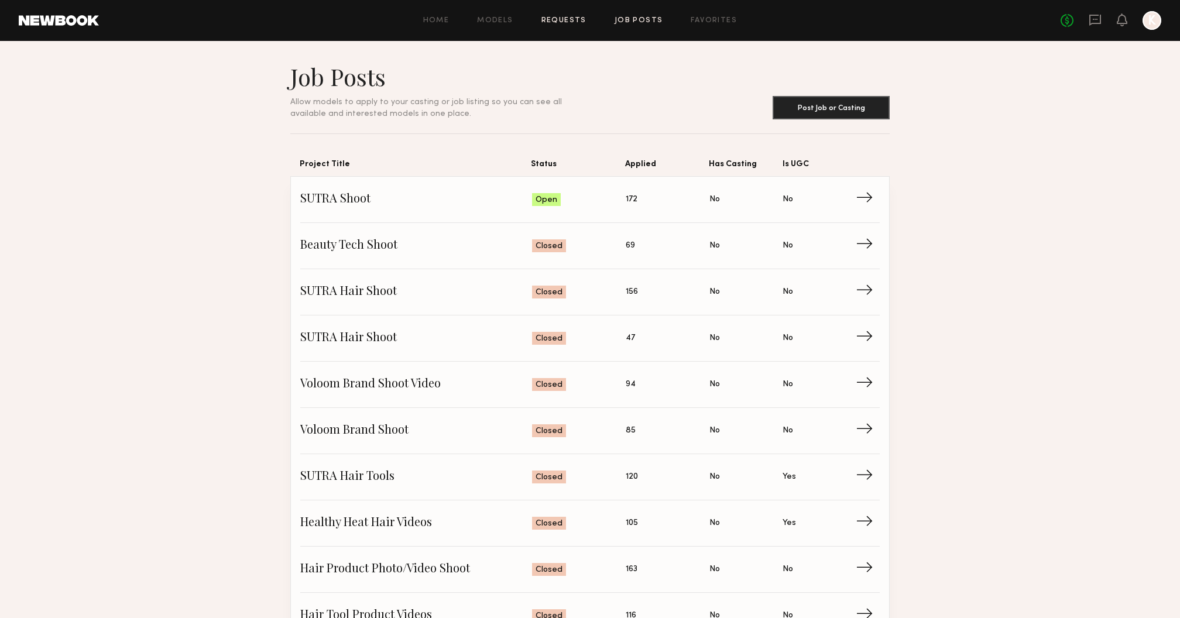
click at [556, 20] on link "Requests" at bounding box center [563, 21] width 45 height 8
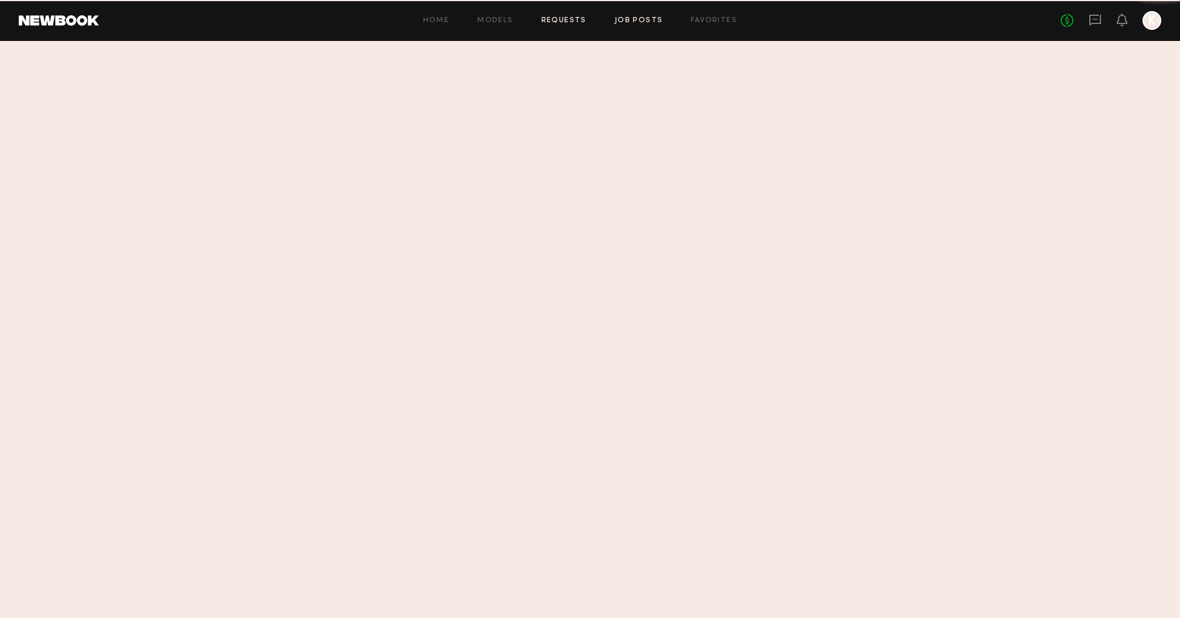
click at [646, 19] on link "Job Posts" at bounding box center [639, 21] width 49 height 8
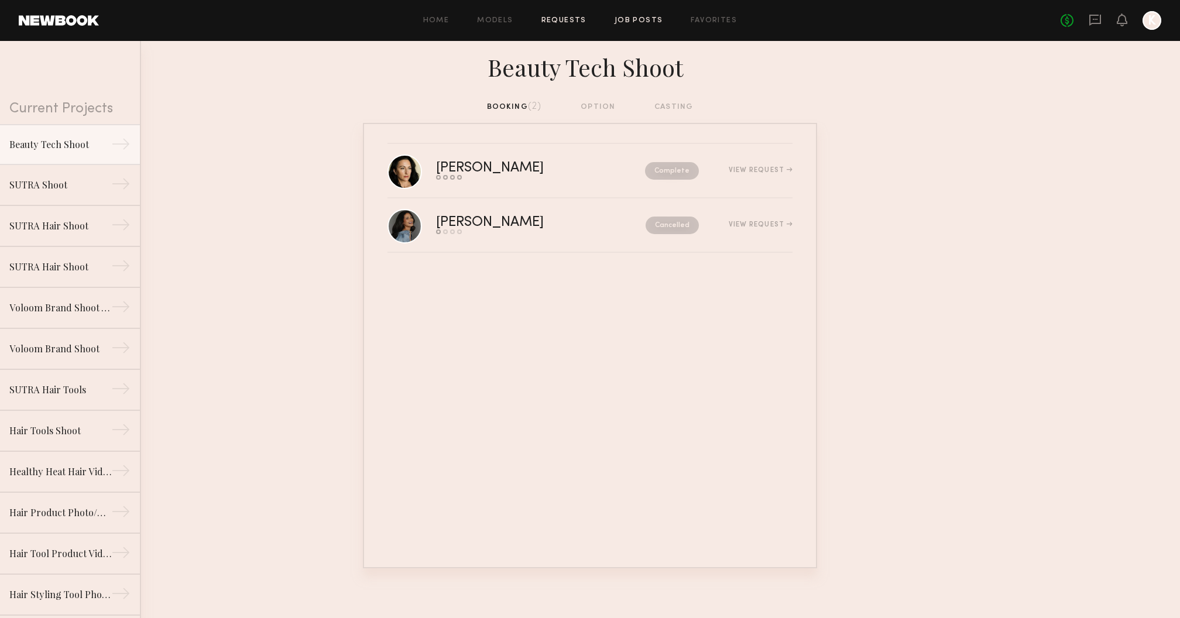
click at [646, 24] on link "Job Posts" at bounding box center [639, 21] width 49 height 8
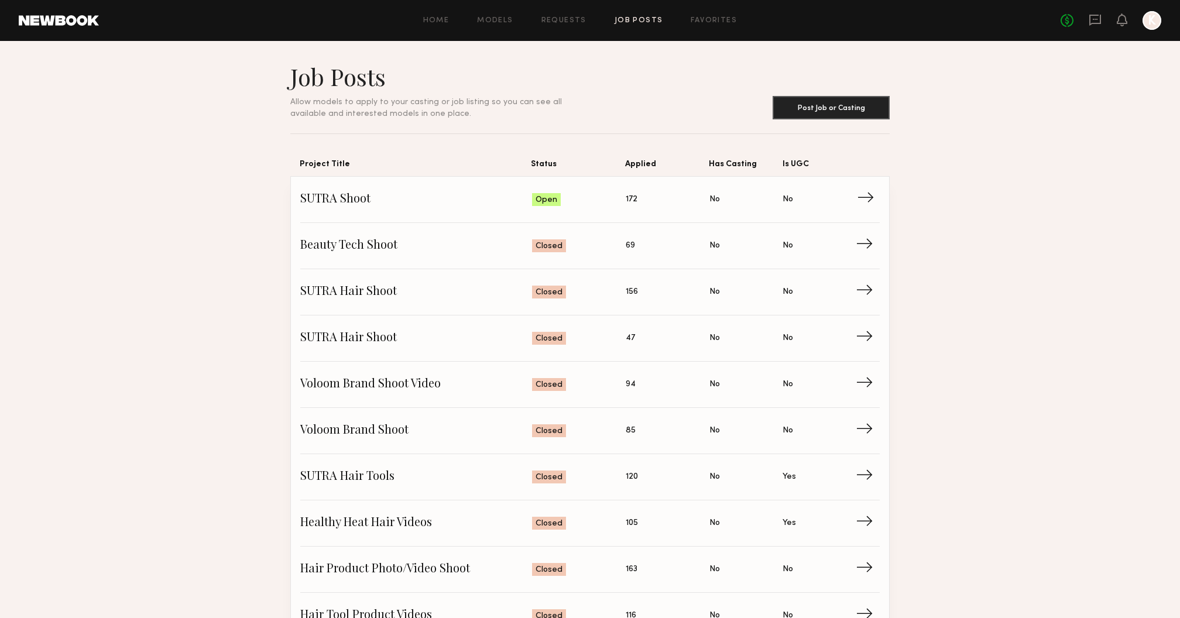
click at [644, 202] on span "Applied: 172" at bounding box center [668, 200] width 84 height 18
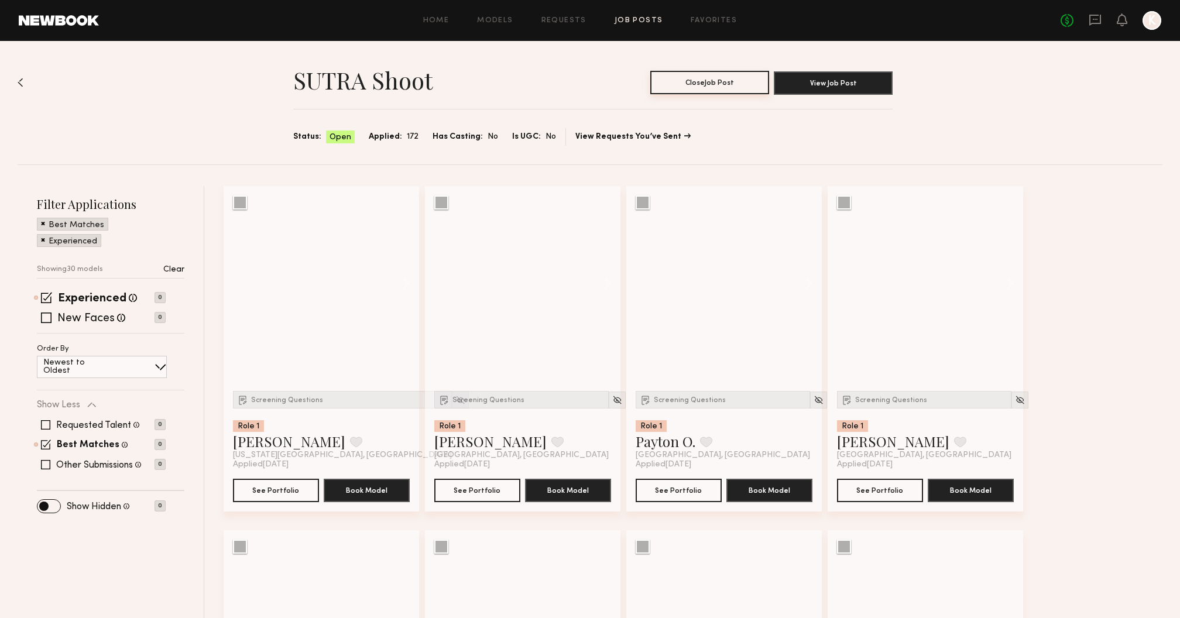
click at [728, 90] on button "Close Job Post" at bounding box center [709, 82] width 119 height 23
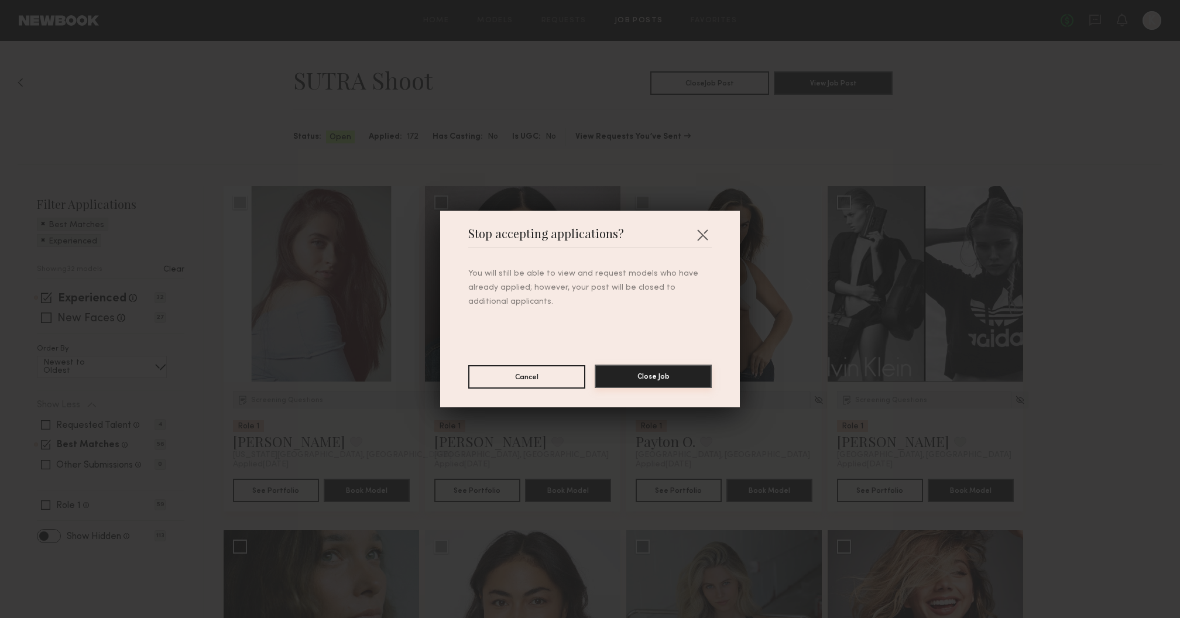
click at [629, 376] on button "Close Job" at bounding box center [653, 376] width 117 height 23
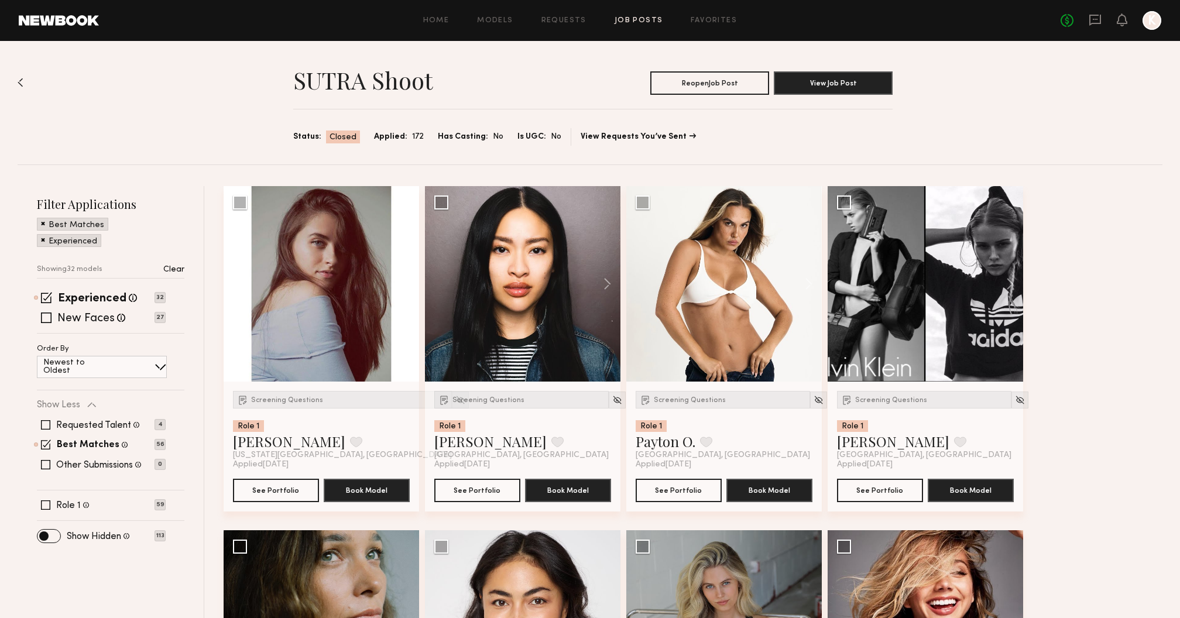
click at [1114, 26] on div "No fees up to $5,000 K" at bounding box center [1110, 20] width 101 height 19
click at [1127, 19] on div "No fees up to $5,000 K" at bounding box center [1110, 20] width 101 height 19
click at [1121, 20] on icon at bounding box center [1121, 19] width 9 height 8
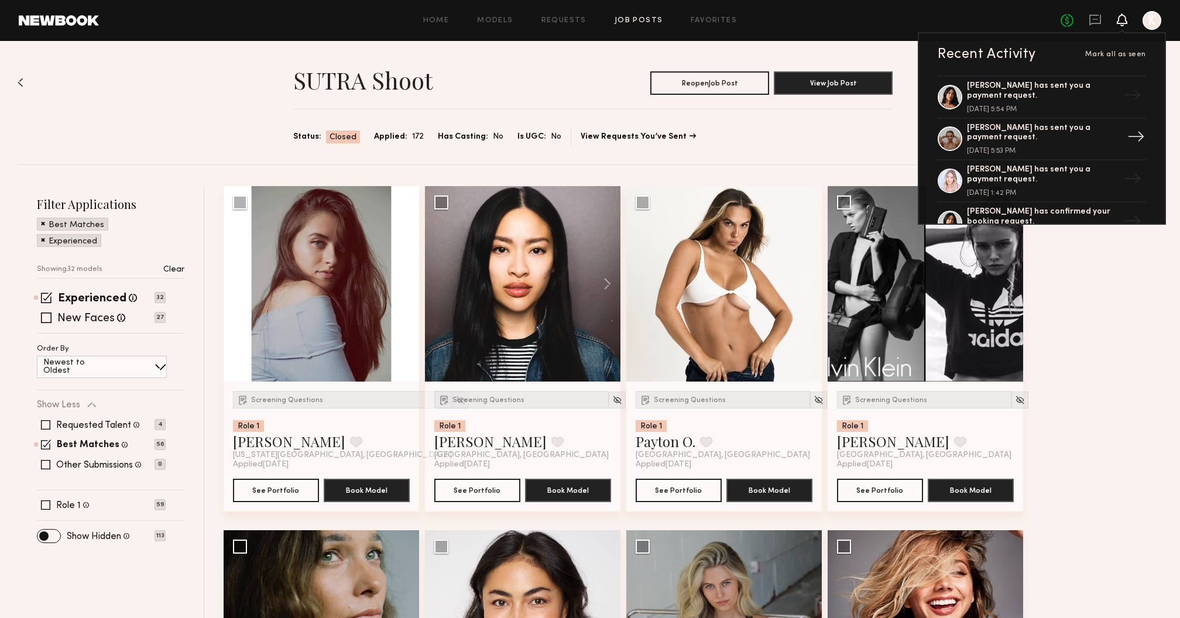
click at [1044, 147] on div "Sasha S. has sent you a payment request. August 27, 2025 @ 5:53 PM" at bounding box center [1043, 139] width 152 height 32
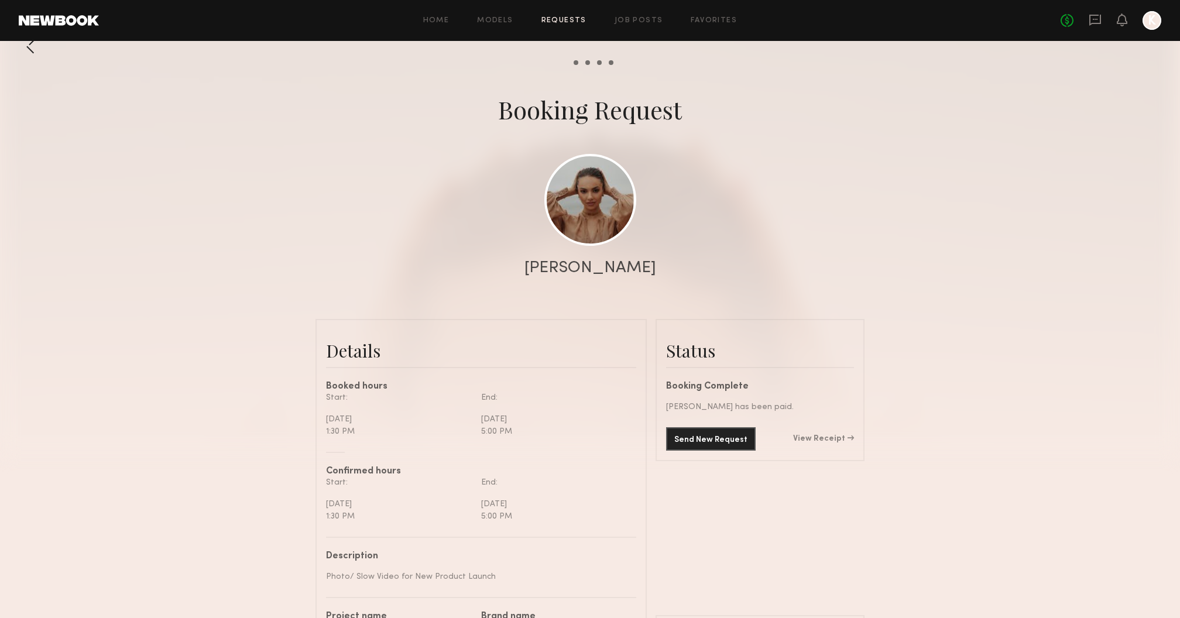
scroll to position [20, 0]
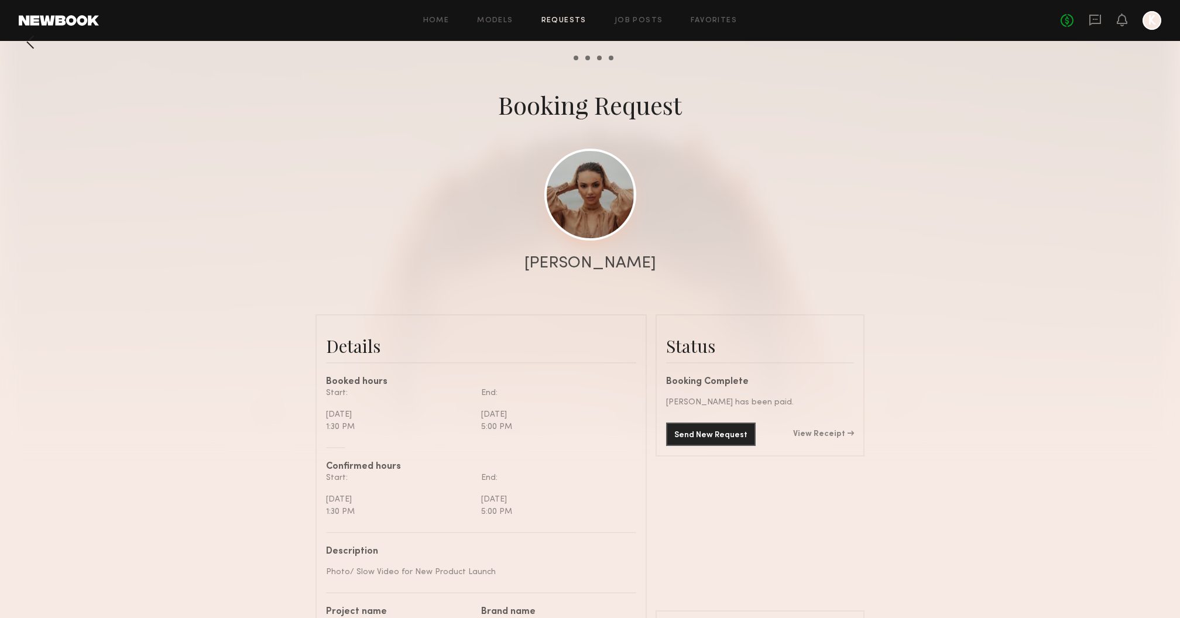
click at [626, 193] on link at bounding box center [590, 195] width 92 height 92
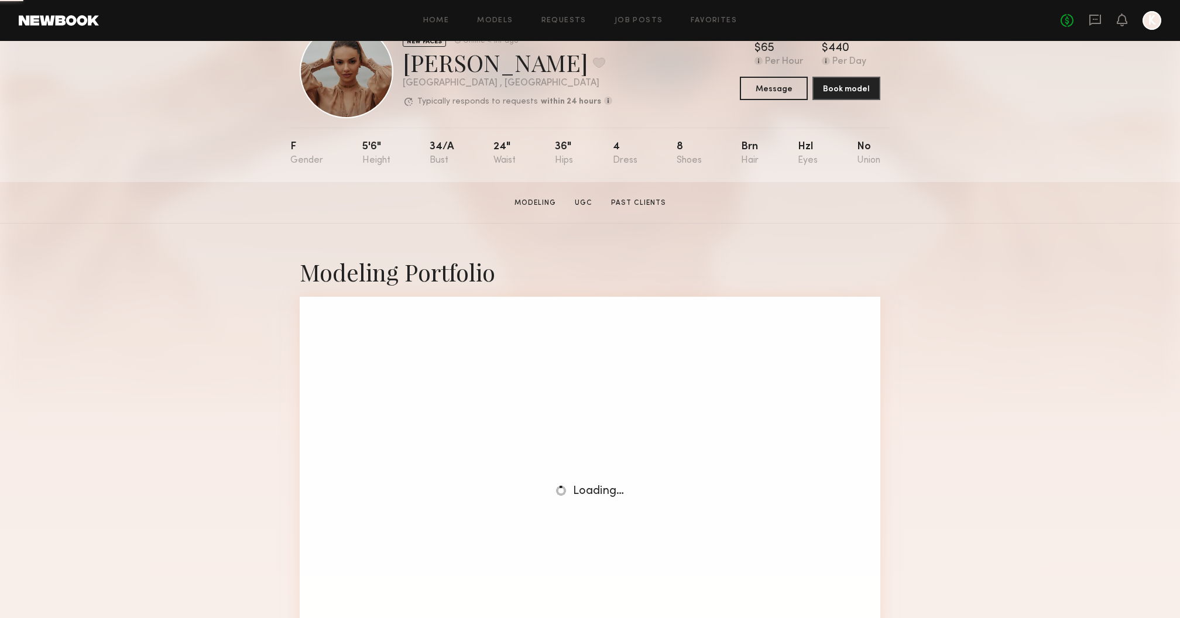
scroll to position [251, 0]
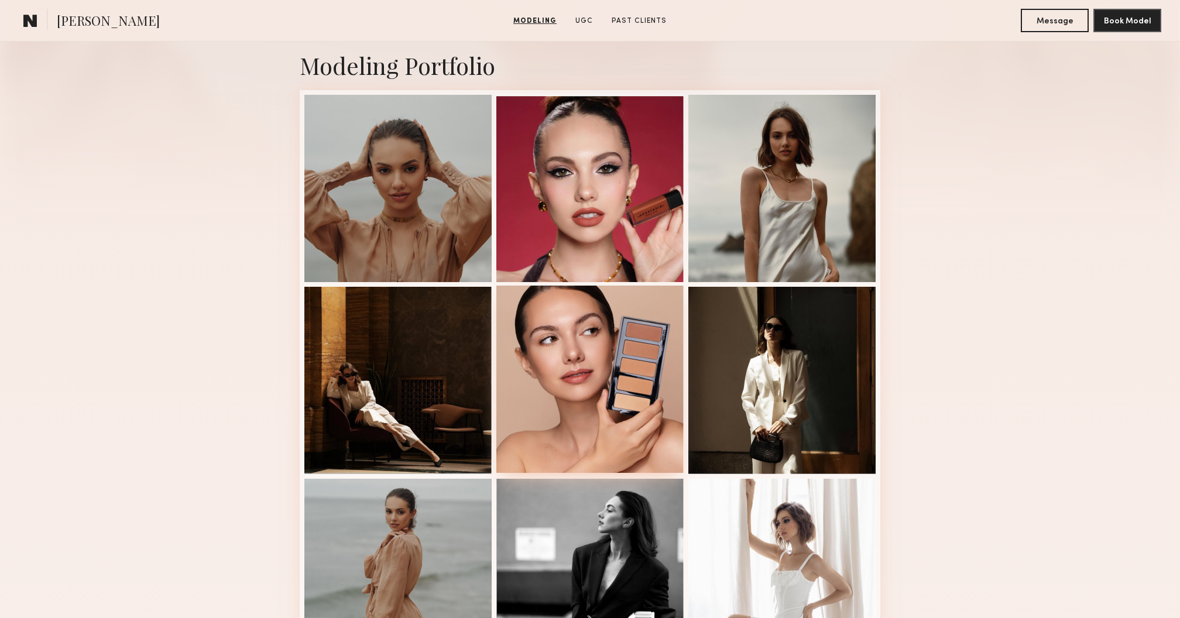
click at [603, 352] on div at bounding box center [589, 379] width 187 height 187
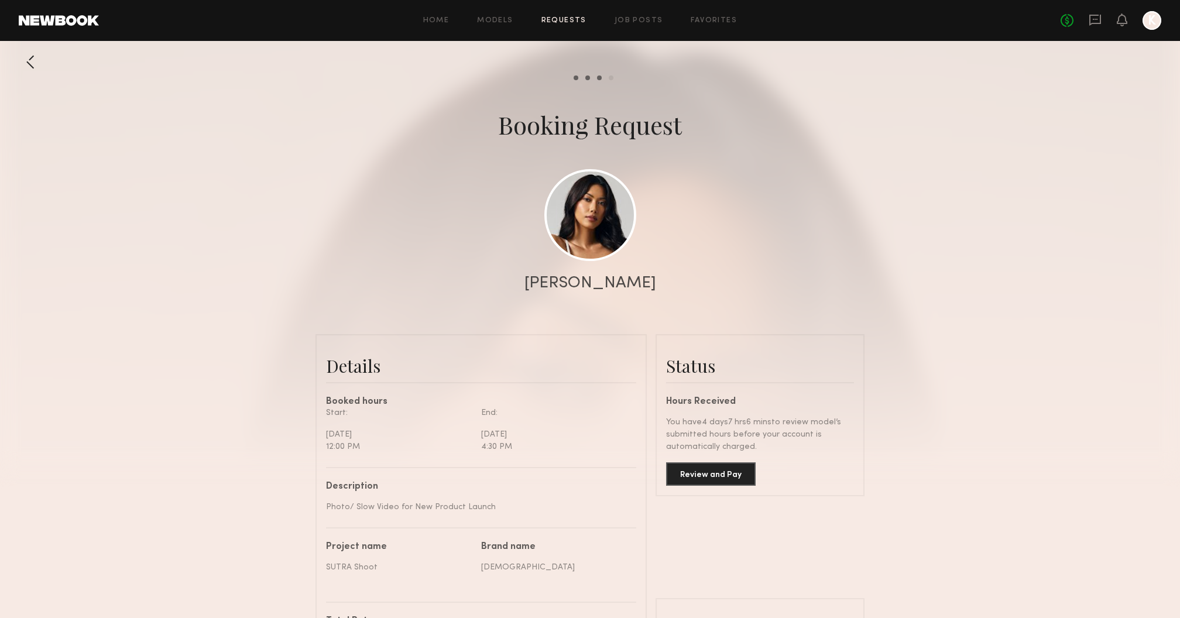
scroll to position [780, 0]
